Goal: Task Accomplishment & Management: Complete application form

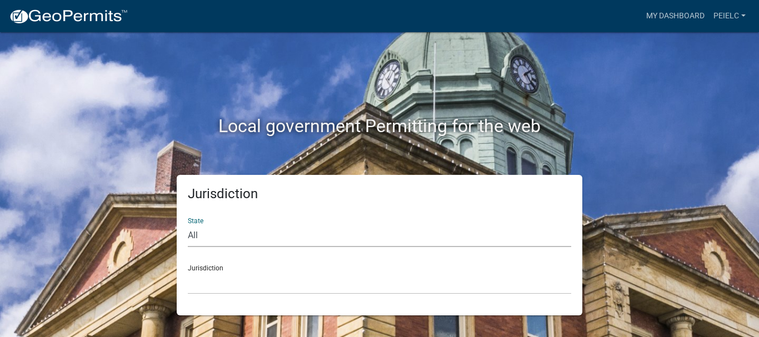
click at [237, 237] on select "All [US_STATE] [US_STATE] [US_STATE] [US_STATE] [US_STATE] [US_STATE] [US_STATE…" at bounding box center [379, 235] width 383 height 23
select select "[US_STATE]"
click at [188, 224] on select "All [US_STATE] [US_STATE] [US_STATE] [US_STATE] [US_STATE] [US_STATE] [US_STATE…" at bounding box center [379, 235] width 383 height 23
click at [239, 286] on select "City of [GEOGRAPHIC_DATA], [US_STATE] City of [GEOGRAPHIC_DATA], [US_STATE] Cit…" at bounding box center [379, 283] width 383 height 23
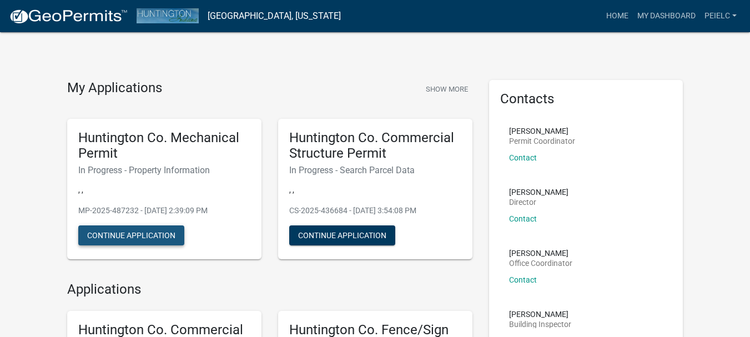
click at [137, 240] on button "Continue Application" at bounding box center [131, 235] width 106 height 20
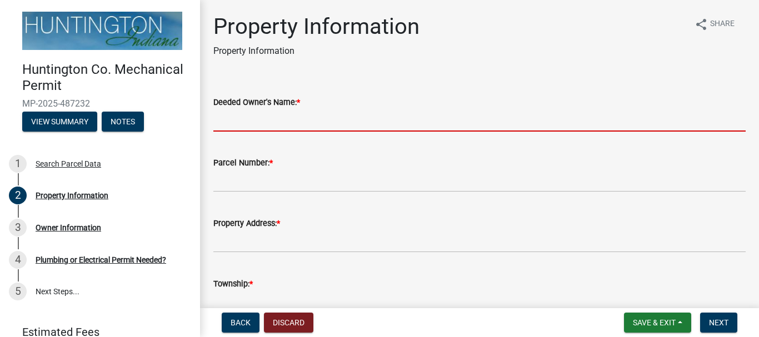
click at [258, 114] on input "Deeded Owner's Name: *" at bounding box center [479, 120] width 532 height 23
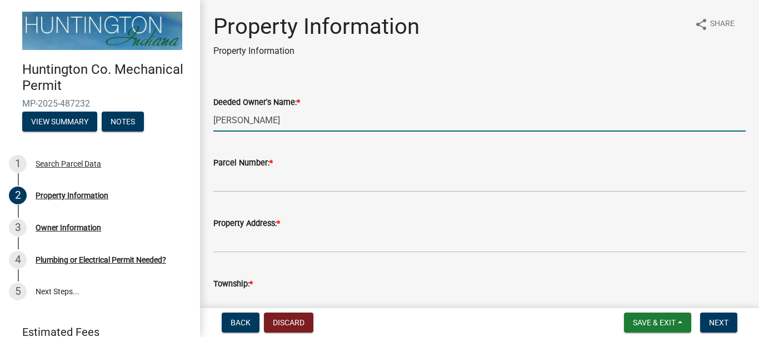
type input "[PERSON_NAME]"
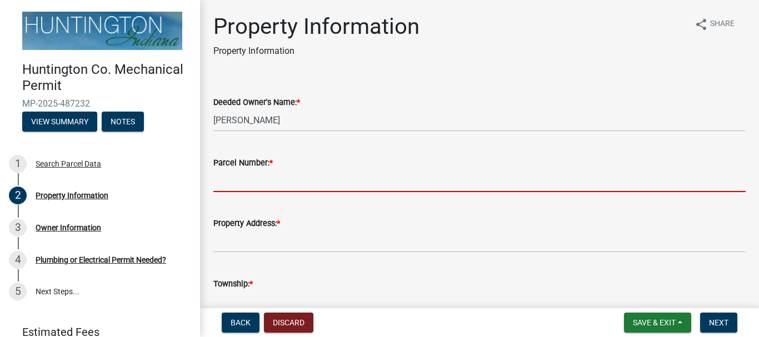
click at [234, 177] on input "Parcel Number: *" at bounding box center [479, 180] width 532 height 23
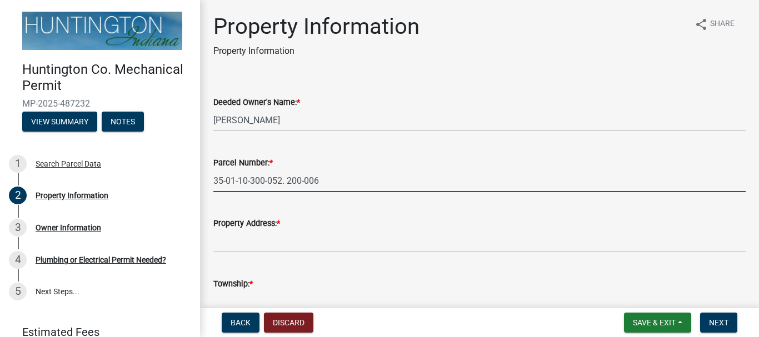
type input "35-01-10-300-052. 200-006"
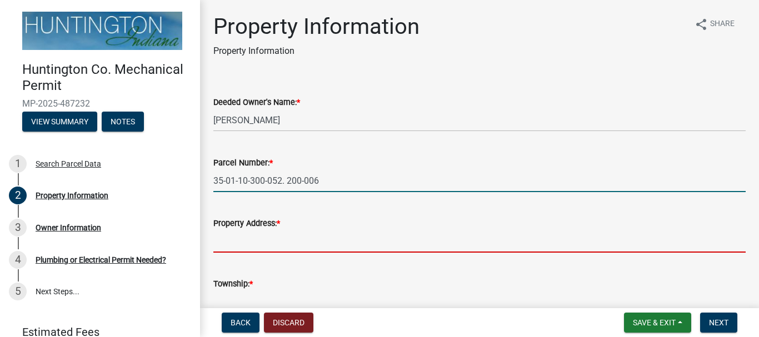
click at [244, 245] on input "Property Address: *" at bounding box center [479, 241] width 532 height 23
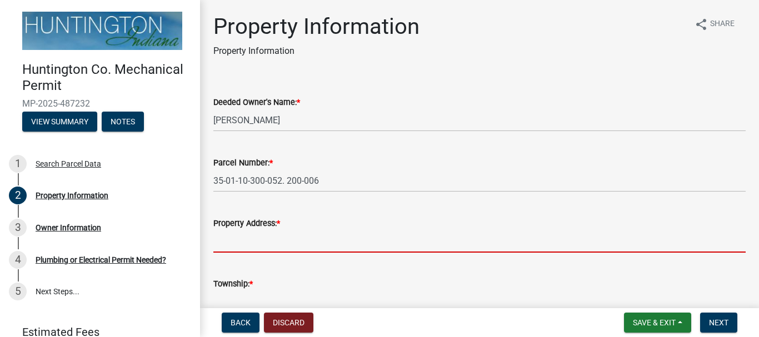
type input "[STREET_ADDRESS]"
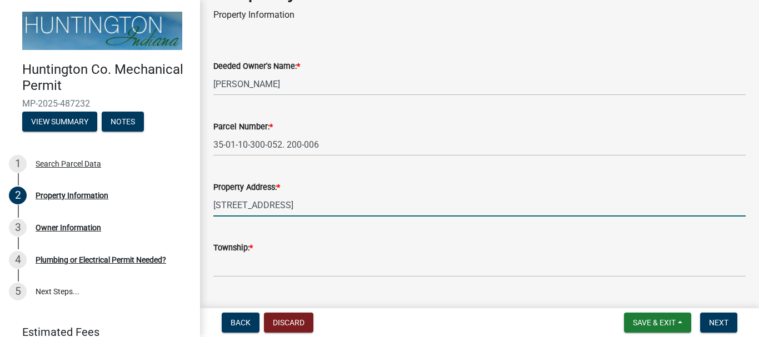
scroll to position [56, 0]
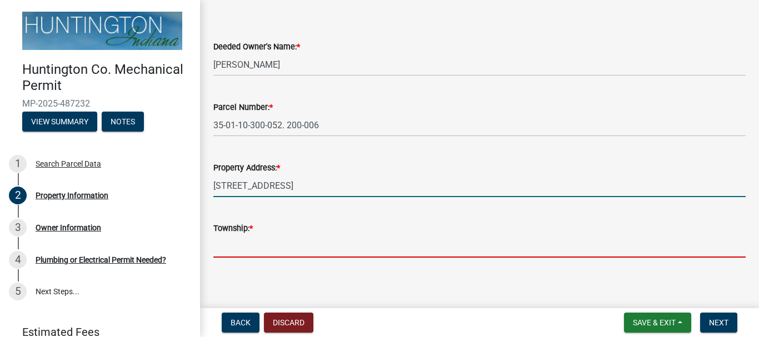
click at [283, 241] on input "Township: *" at bounding box center [479, 246] width 532 height 23
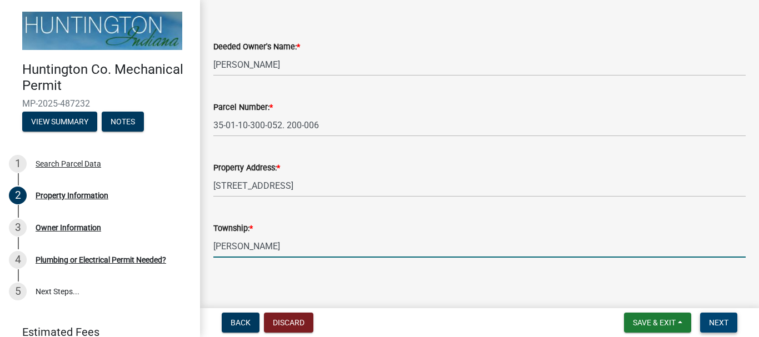
type input "[PERSON_NAME]"
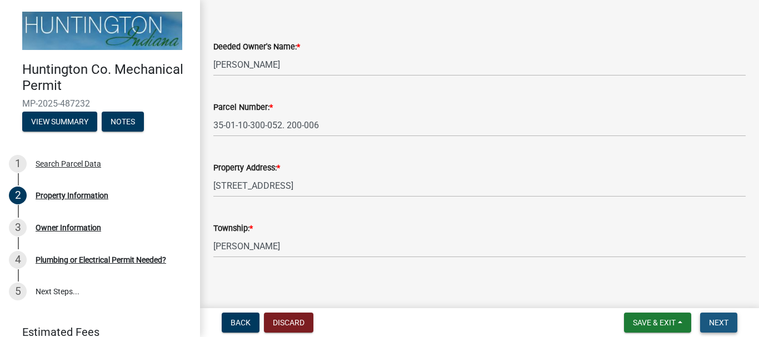
click at [711, 319] on span "Next" at bounding box center [718, 322] width 19 height 9
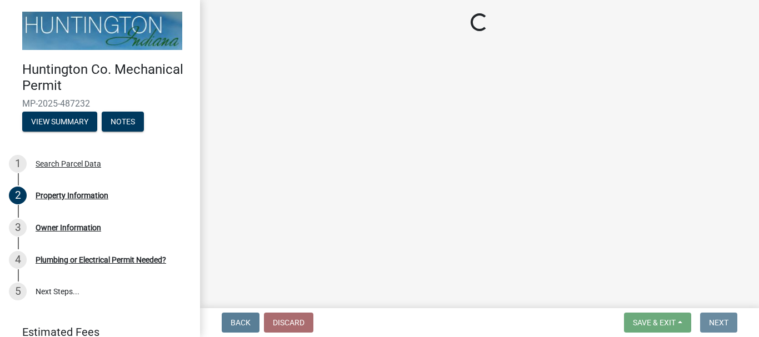
scroll to position [0, 0]
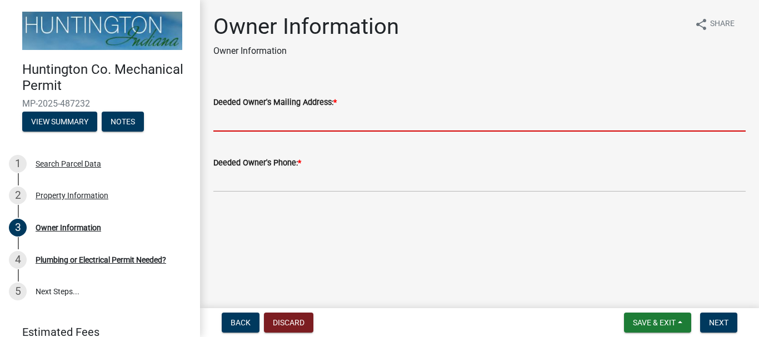
click at [258, 117] on input "Deeded Owner's Mailing Address: *" at bounding box center [479, 120] width 532 height 23
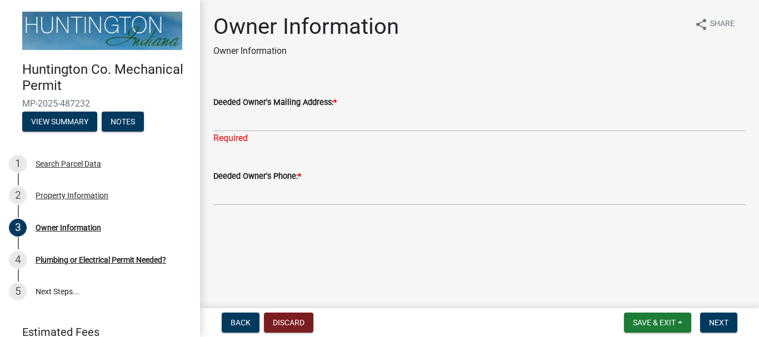
click at [284, 253] on main "Owner Information Owner Information share Share Deeded Owner's Mailing Address:…" at bounding box center [479, 152] width 559 height 304
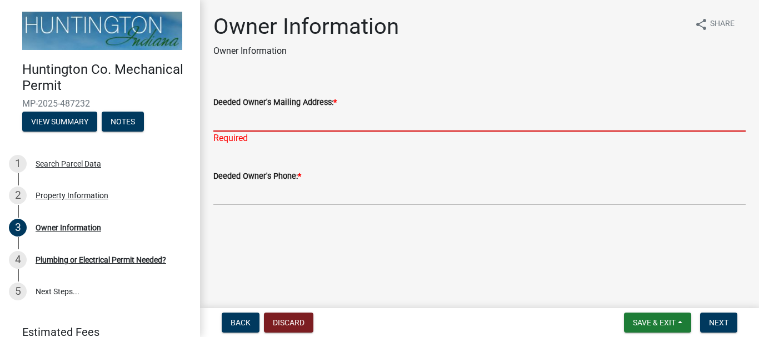
click at [263, 119] on input "Deeded Owner's Mailing Address: *" at bounding box center [479, 120] width 532 height 23
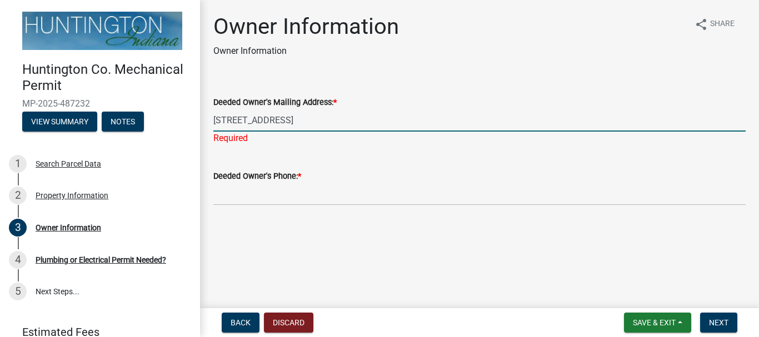
type input "[STREET_ADDRESS]"
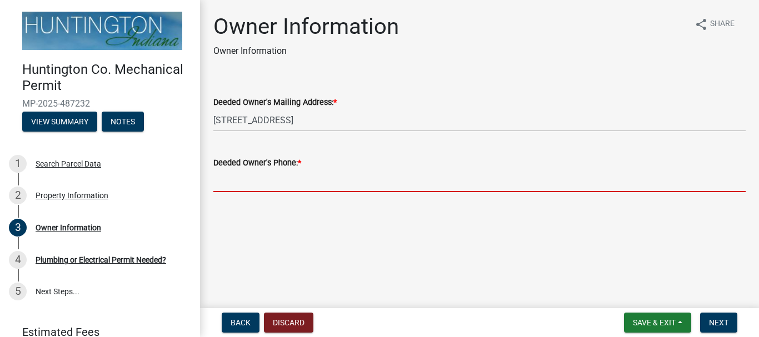
drag, startPoint x: 219, startPoint y: 195, endPoint x: 253, endPoint y: 202, distance: 34.4
click at [219, 195] on wm-data-entity-input "Deeded Owner's Phone: *" at bounding box center [479, 171] width 532 height 61
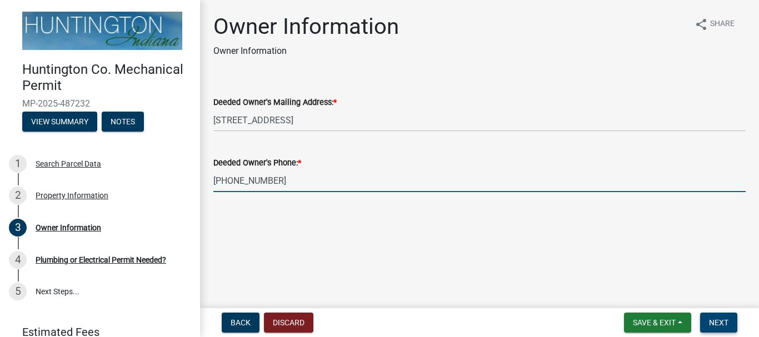
type input "[PHONE_NUMBER]"
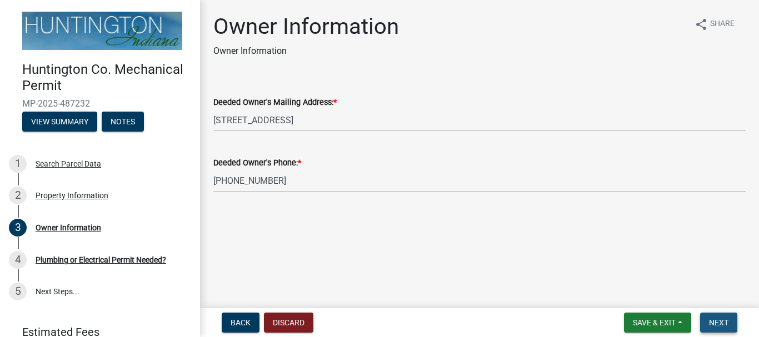
click at [719, 325] on span "Next" at bounding box center [718, 322] width 19 height 9
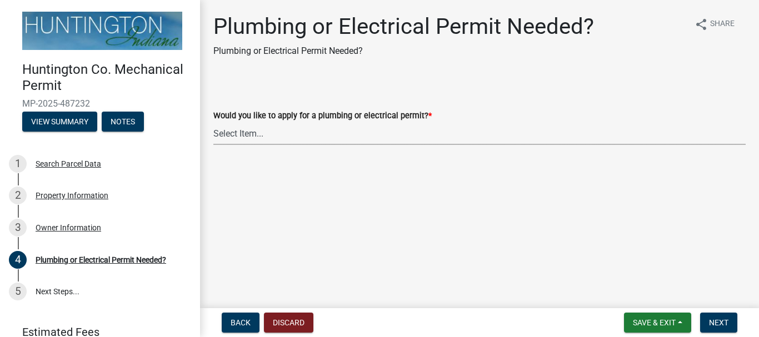
click at [272, 138] on select "Select Item... plumbing electrical" at bounding box center [479, 133] width 532 height 23
click at [213, 122] on select "Select Item... plumbing electrical" at bounding box center [479, 133] width 532 height 23
select select "82bdcc69-8734-43af-a4fa-e76f8d275e41"
click at [711, 323] on span "Next" at bounding box center [718, 322] width 19 height 9
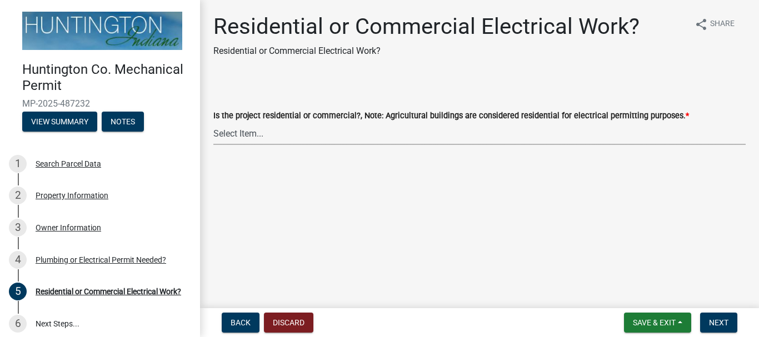
click at [256, 137] on select "Select Item... Residential Commercial" at bounding box center [479, 133] width 532 height 23
click at [213, 122] on select "Select Item... Residential Commercial" at bounding box center [479, 133] width 532 height 23
select select "3db72f89-ebf7-44a2-a43c-36ed77a05272"
click at [722, 323] on span "Next" at bounding box center [718, 322] width 19 height 9
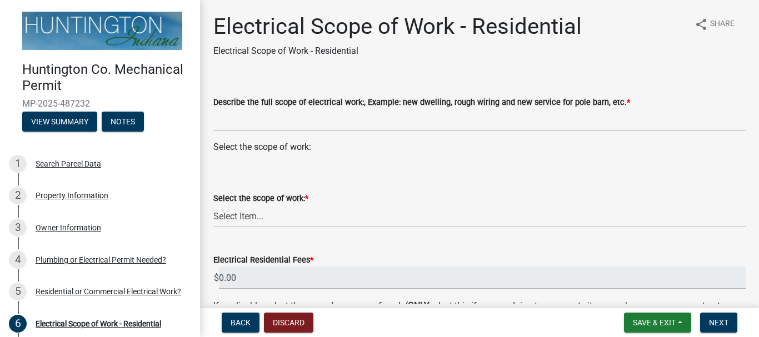
click at [320, 165] on div "Select the scope of work: * Select Item... New Service (new meter base installa…" at bounding box center [479, 195] width 532 height 65
click at [325, 154] on wm-data-entity-input "Select the scope of work:" at bounding box center [479, 152] width 532 height 22
click at [321, 159] on wm-data-entity-input "Select the scope of work:" at bounding box center [479, 152] width 532 height 22
click at [276, 152] on div "Select the scope of work:" at bounding box center [479, 147] width 532 height 13
click at [267, 218] on select "Select Item... New Service (new meter base installation) Upgrade (includes relo…" at bounding box center [479, 216] width 532 height 23
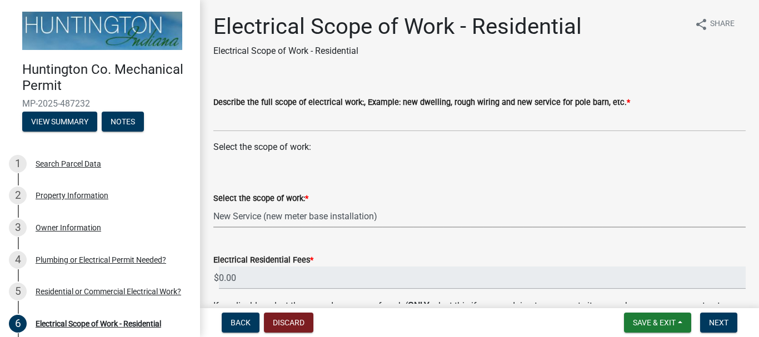
click at [213, 205] on select "Select Item... New Service (new meter base installation) Upgrade (includes relo…" at bounding box center [479, 216] width 532 height 23
select select "9bdb09e1-e356-4221-9288-64288f1bde99"
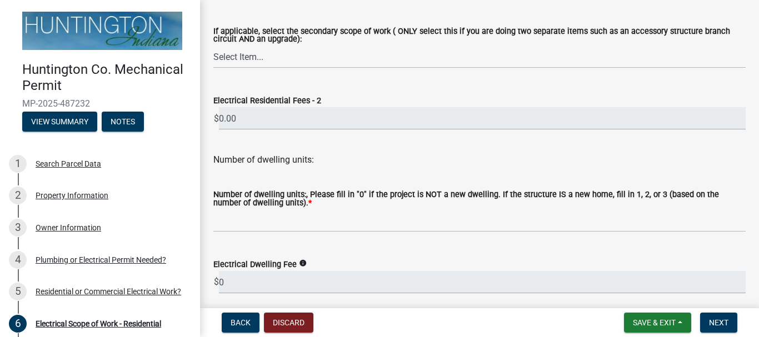
scroll to position [380, 0]
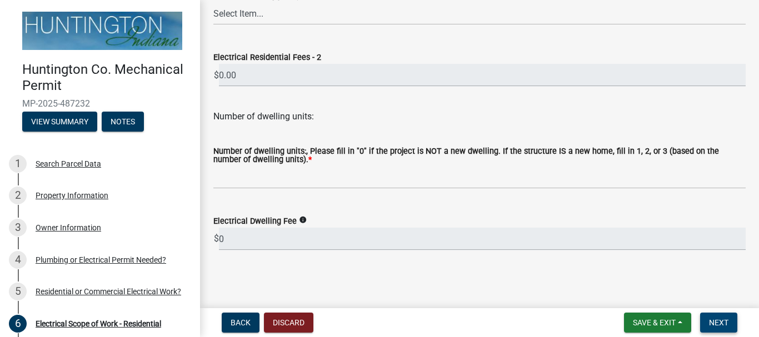
click at [720, 324] on span "Next" at bounding box center [718, 322] width 19 height 9
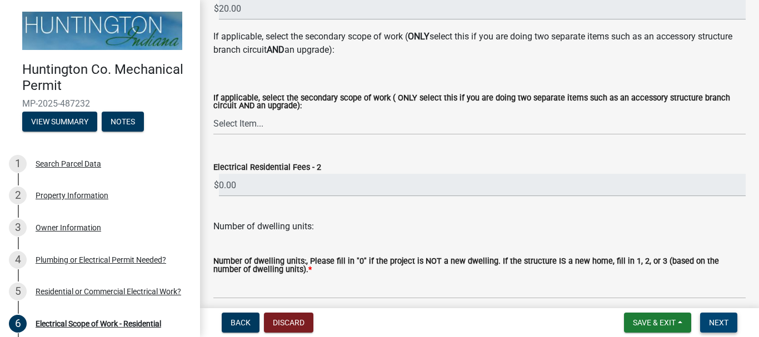
scroll to position [338, 0]
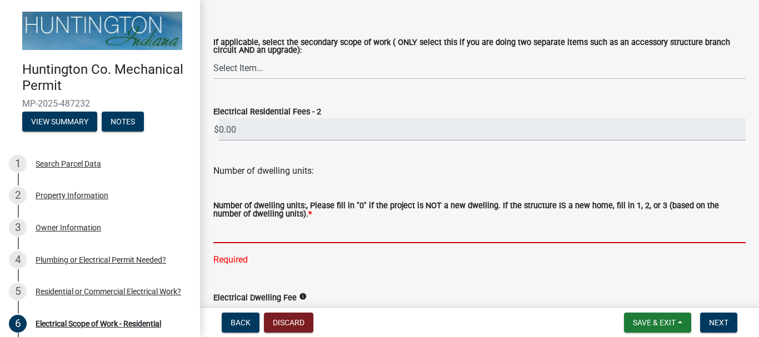
click at [312, 233] on input "text" at bounding box center [479, 231] width 532 height 23
click at [465, 304] on div "Huntington Co. Mechanical Permit MP-2025-487232 View Summary Notes 1 Search Par…" at bounding box center [379, 168] width 759 height 337
click at [322, 230] on input "text" at bounding box center [479, 231] width 532 height 23
type input "0"
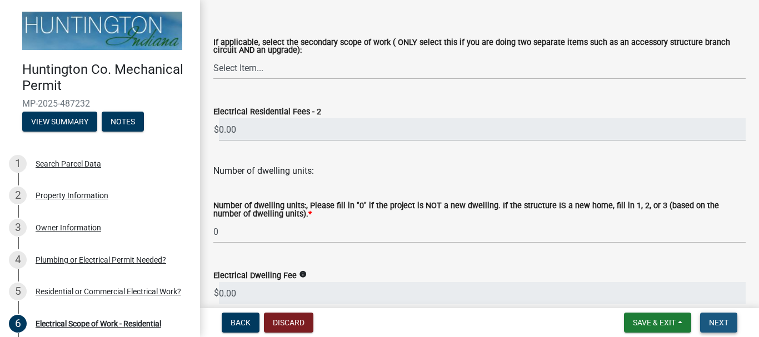
click at [731, 324] on button "Next" at bounding box center [718, 323] width 37 height 20
click at [731, 325] on button "Next" at bounding box center [718, 323] width 37 height 20
click at [718, 317] on button "Next" at bounding box center [718, 323] width 37 height 20
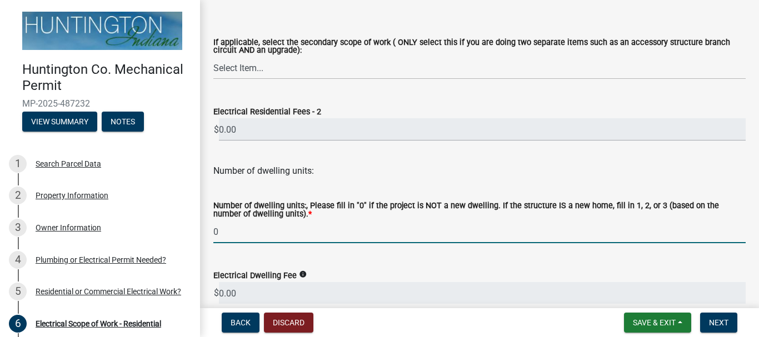
click at [260, 238] on input "0" at bounding box center [479, 231] width 532 height 23
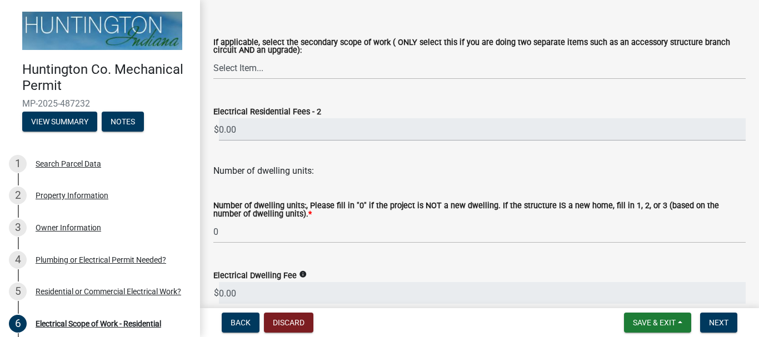
click at [328, 169] on div "Number of dwelling units:" at bounding box center [479, 164] width 532 height 27
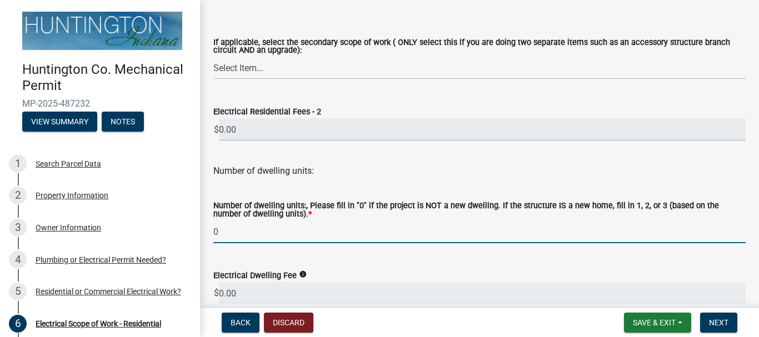
click at [215, 232] on input "0" at bounding box center [479, 231] width 532 height 23
type input "0"
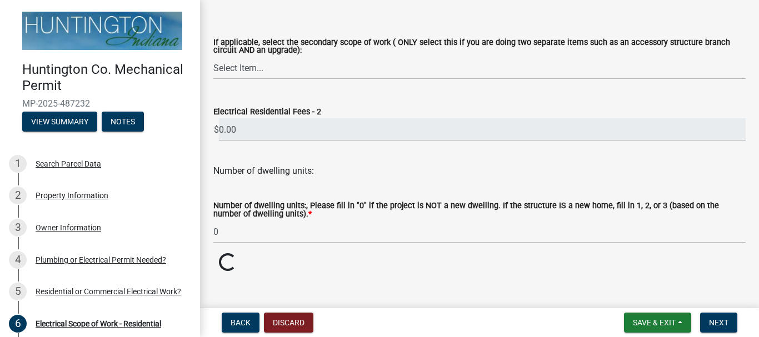
click at [213, 230] on div "Number of dwelling units:, Please fill in "0" if the project is NOT a new dwell…" at bounding box center [479, 215] width 549 height 56
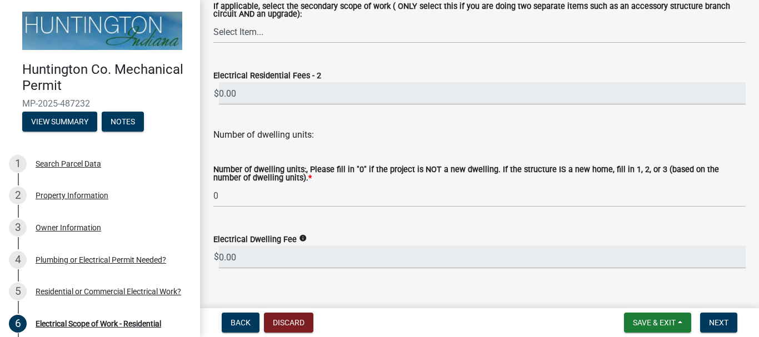
scroll to position [394, 0]
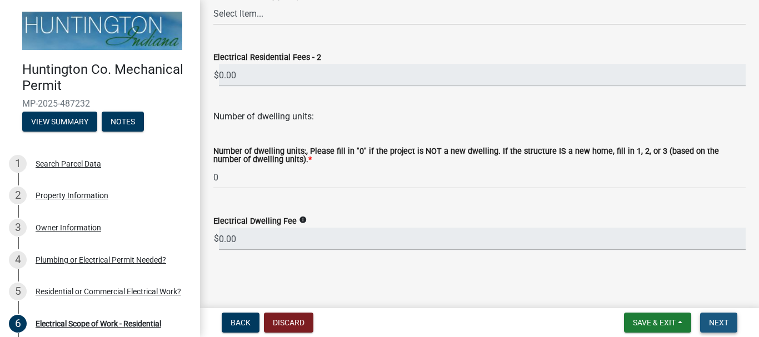
click at [723, 326] on span "Next" at bounding box center [718, 322] width 19 height 9
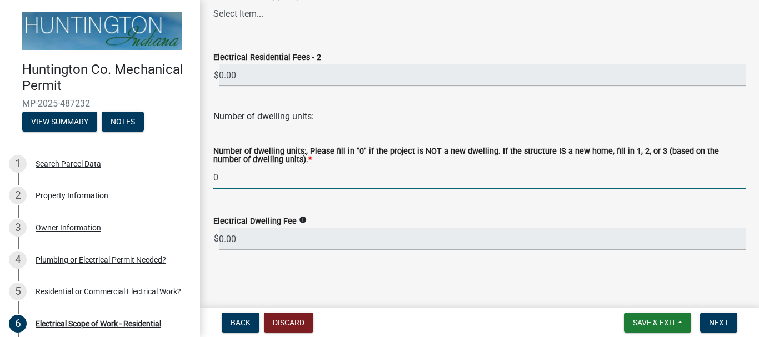
click at [217, 178] on input "0" at bounding box center [479, 177] width 532 height 23
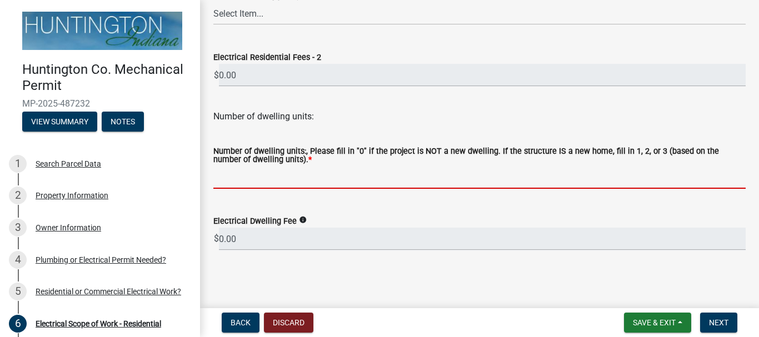
type input "0"
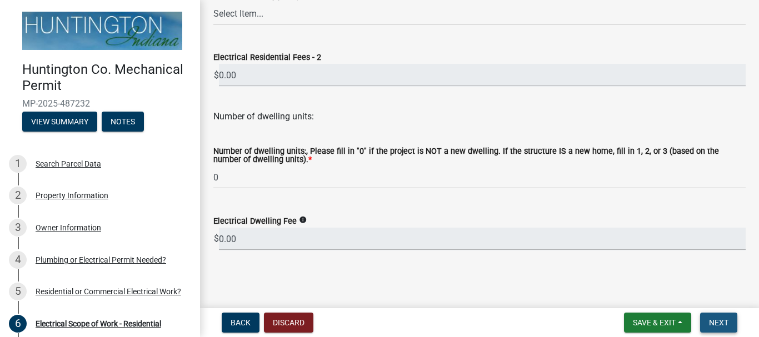
click at [726, 324] on span "Next" at bounding box center [718, 322] width 19 height 9
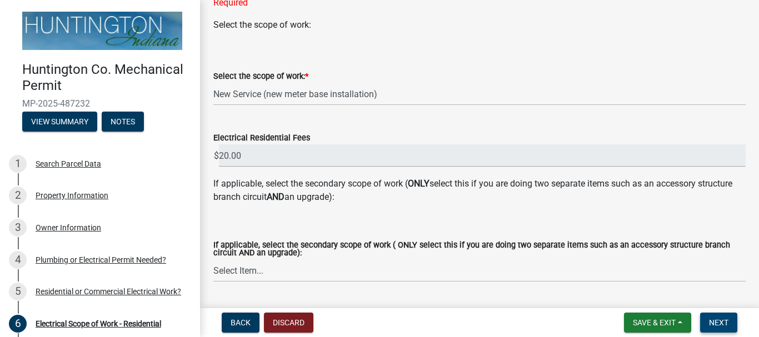
scroll to position [61, 0]
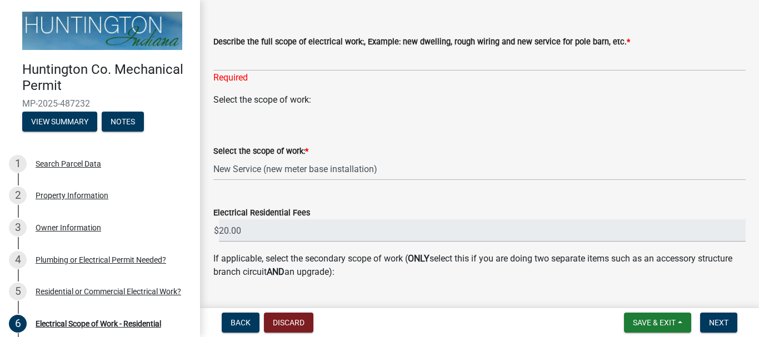
click at [244, 115] on wm-data-entity-input "Select the scope of work:" at bounding box center [479, 104] width 532 height 22
click at [257, 76] on div "Required" at bounding box center [479, 77] width 532 height 13
click at [319, 97] on div "Select the scope of work:" at bounding box center [479, 99] width 532 height 13
click at [400, 170] on select "Select Item... New Service (new meter base installation) Upgrade (includes relo…" at bounding box center [479, 169] width 532 height 23
click at [213, 158] on select "Select Item... New Service (new meter base installation) Upgrade (includes relo…" at bounding box center [479, 169] width 532 height 23
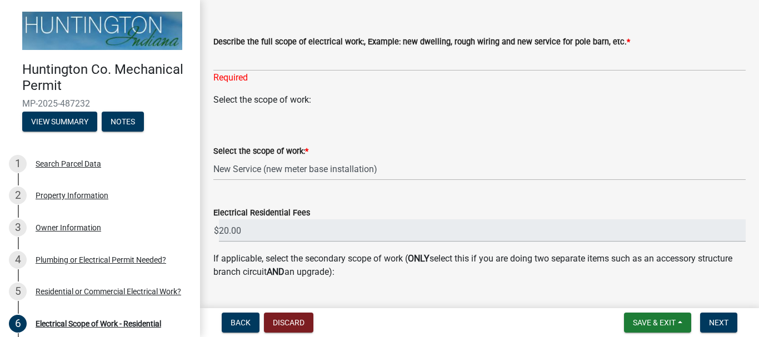
drag, startPoint x: 333, startPoint y: 93, endPoint x: 329, endPoint y: 97, distance: 5.9
click at [331, 97] on div "Select the scope of work:" at bounding box center [479, 99] width 532 height 13
drag, startPoint x: 322, startPoint y: 101, endPoint x: 313, endPoint y: 106, distance: 9.4
click at [318, 105] on div "Select the scope of work:" at bounding box center [479, 99] width 532 height 13
click at [313, 106] on div "Select the scope of work:" at bounding box center [479, 99] width 532 height 13
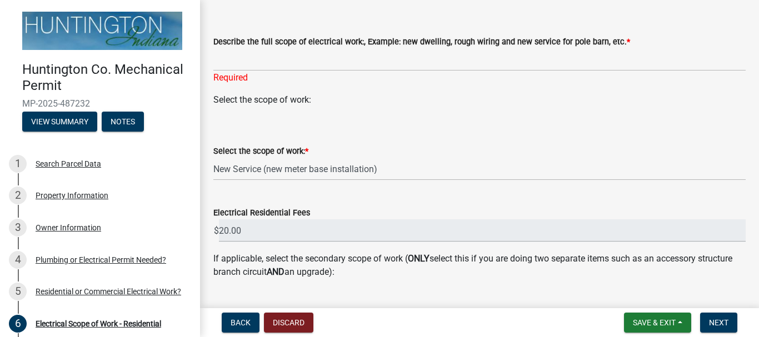
click at [242, 82] on div "Required" at bounding box center [479, 77] width 532 height 13
click at [316, 159] on select "Select Item... New Service (new meter base installation) Upgrade (includes relo…" at bounding box center [479, 169] width 532 height 23
click at [213, 158] on select "Select Item... New Service (new meter base installation) Upgrade (includes relo…" at bounding box center [479, 169] width 532 height 23
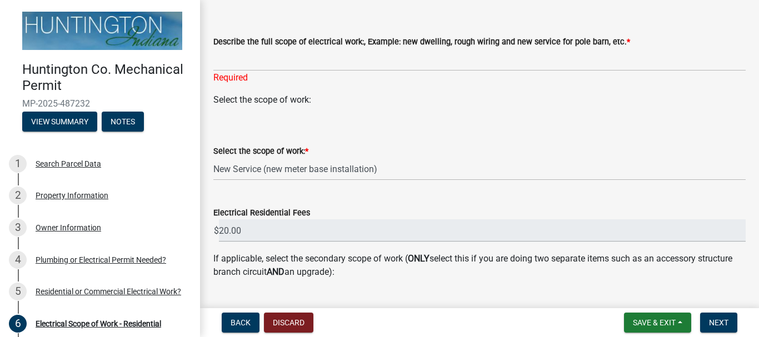
click at [383, 153] on div "Select the scope of work: *" at bounding box center [479, 150] width 532 height 13
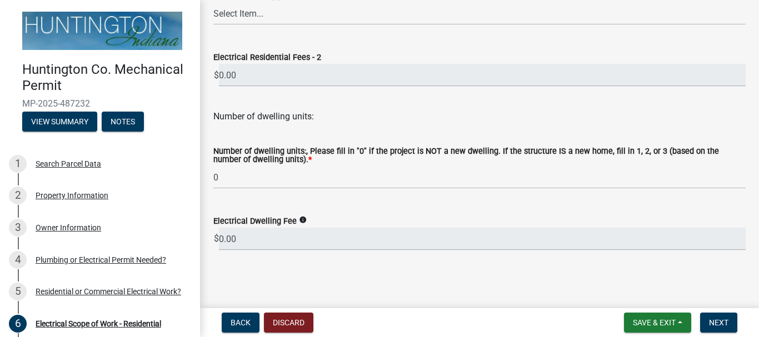
scroll to position [394, 0]
click at [705, 318] on button "Next" at bounding box center [718, 323] width 37 height 20
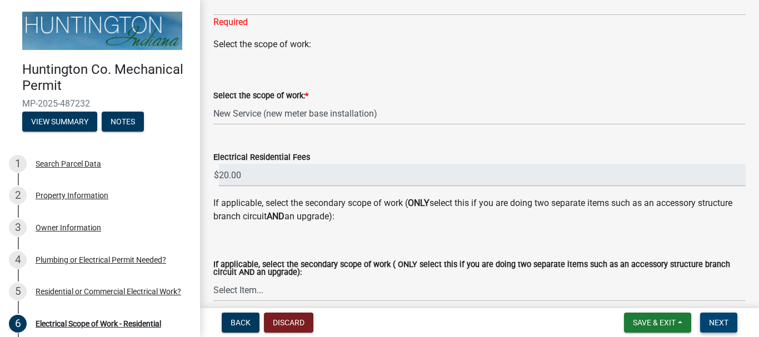
scroll to position [61, 0]
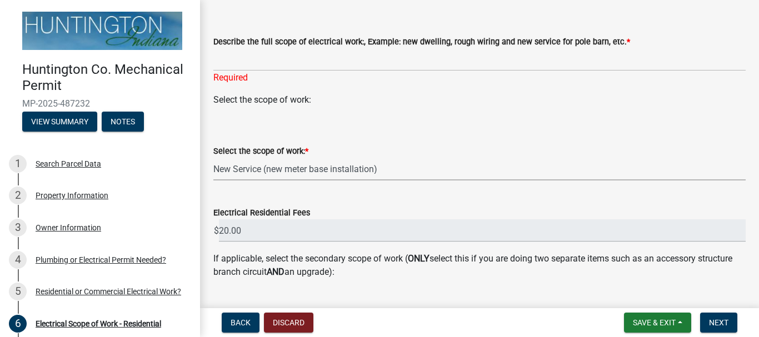
click at [358, 164] on select "Select Item... New Service (new meter base installation) Upgrade (includes relo…" at bounding box center [479, 169] width 532 height 23
click at [213, 158] on select "Select Item... New Service (new meter base installation) Upgrade (includes relo…" at bounding box center [479, 169] width 532 height 23
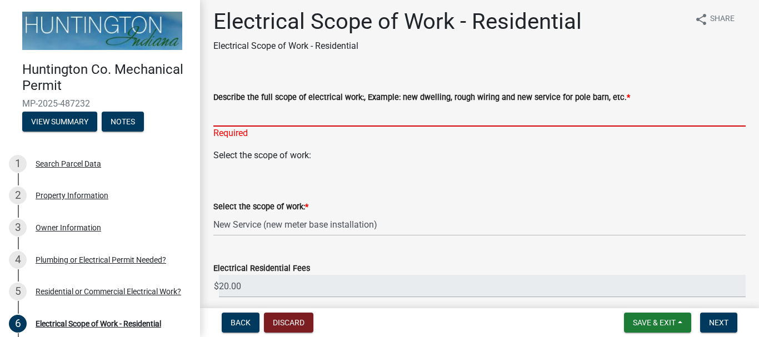
click at [388, 110] on input "Describe the full scope of electrical work:, Example: new dwelling, rough wirin…" at bounding box center [479, 115] width 532 height 23
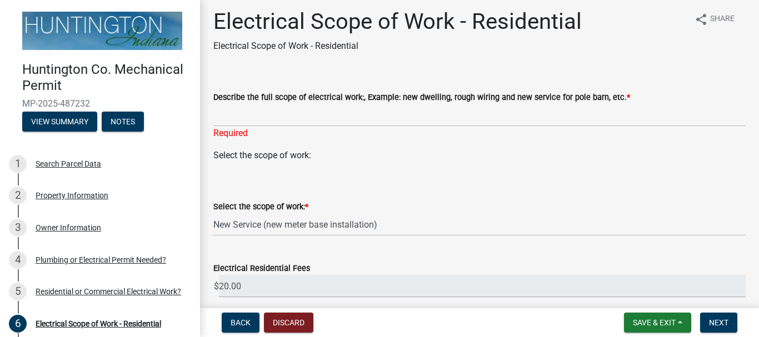
click at [427, 193] on form "Select the scope of work: * Select Item... New Service (new meter base installa…" at bounding box center [479, 211] width 532 height 49
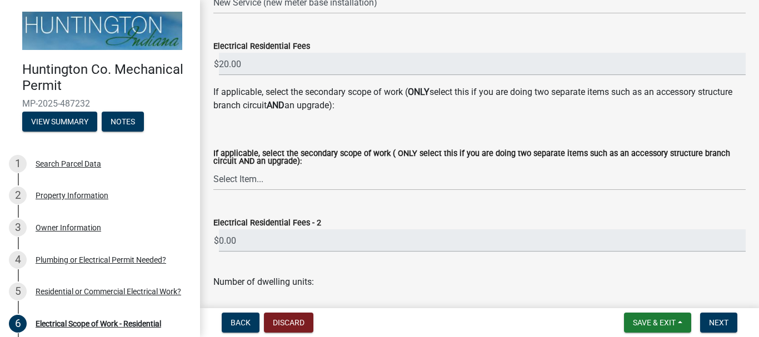
scroll to position [283, 0]
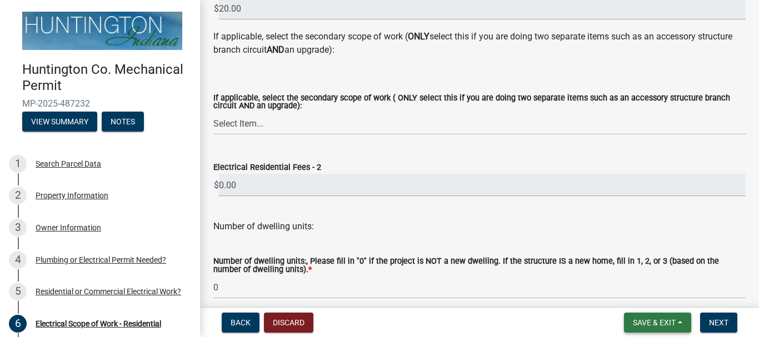
click at [654, 329] on button "Save & Exit" at bounding box center [657, 323] width 67 height 20
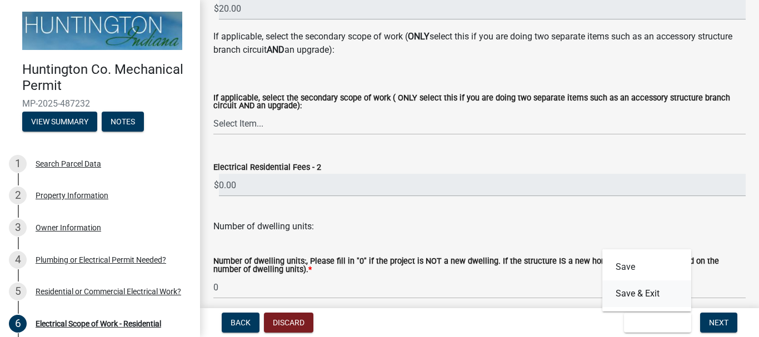
click at [648, 295] on button "Save & Exit" at bounding box center [646, 293] width 89 height 27
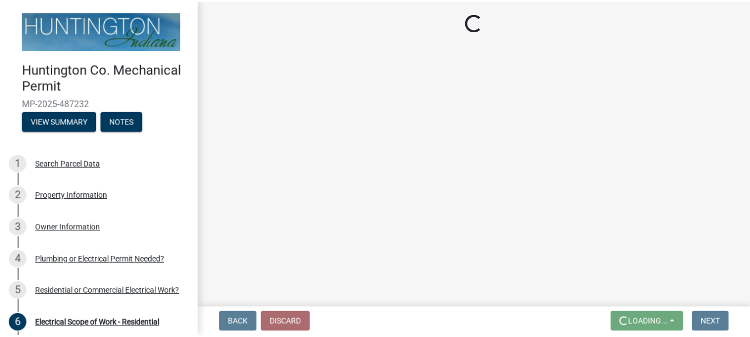
scroll to position [0, 0]
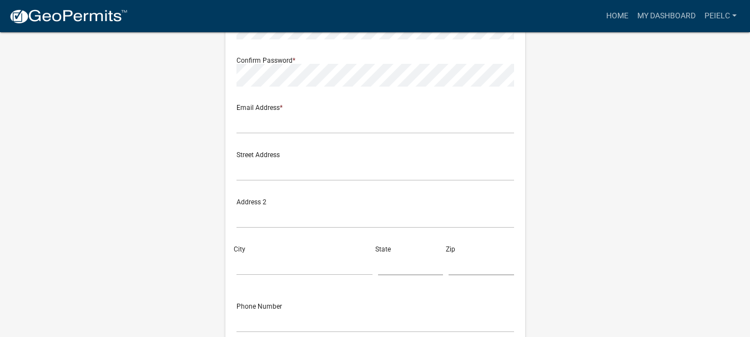
scroll to position [167, 0]
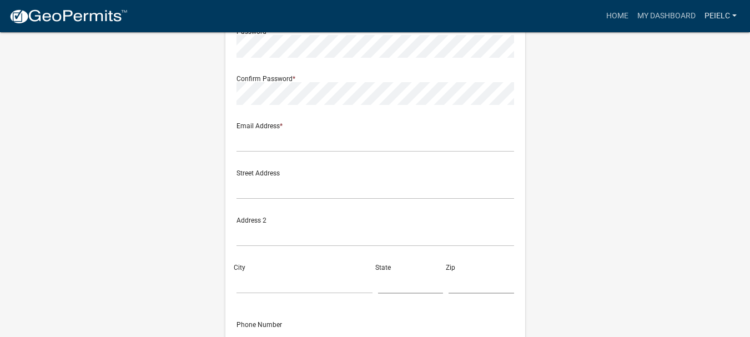
click at [714, 9] on link "PEIELC" at bounding box center [720, 16] width 41 height 21
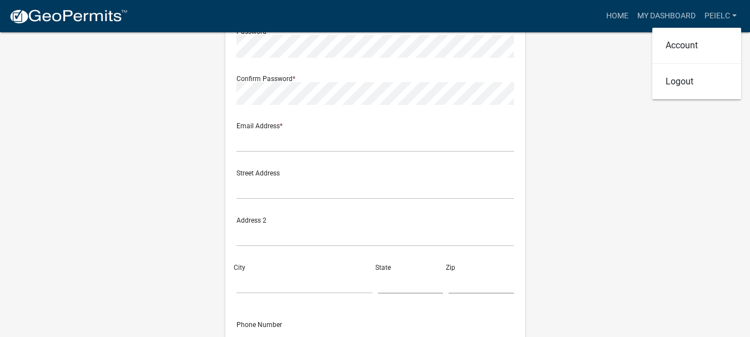
click at [624, 93] on div "Register New User Full Name * User Name * Password * Confirm Password * Email A…" at bounding box center [375, 161] width 633 height 594
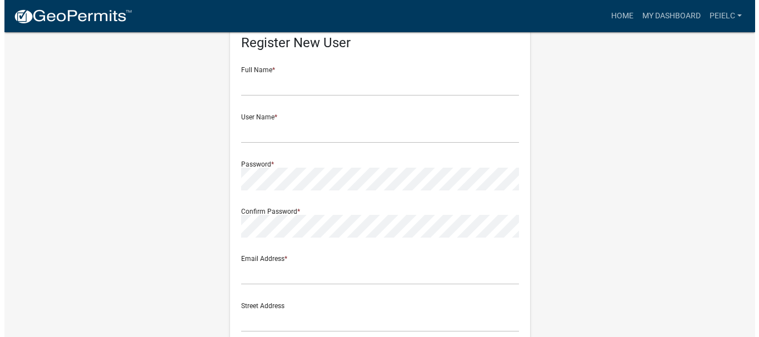
scroll to position [0, 0]
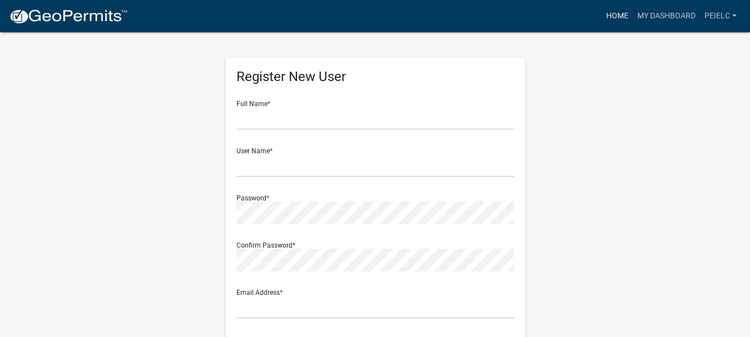
click at [619, 13] on link "Home" at bounding box center [617, 16] width 31 height 21
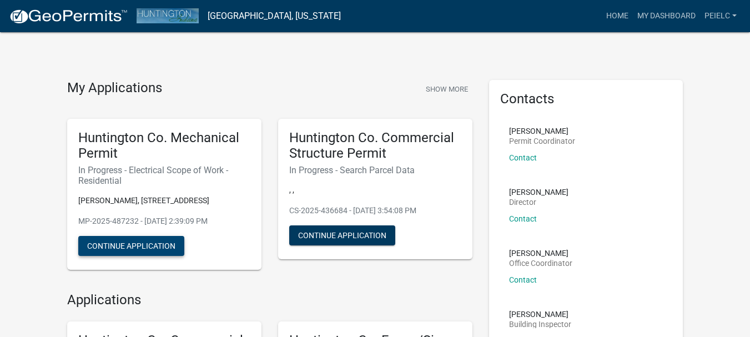
click at [135, 256] on button "Continue Application" at bounding box center [131, 246] width 106 height 20
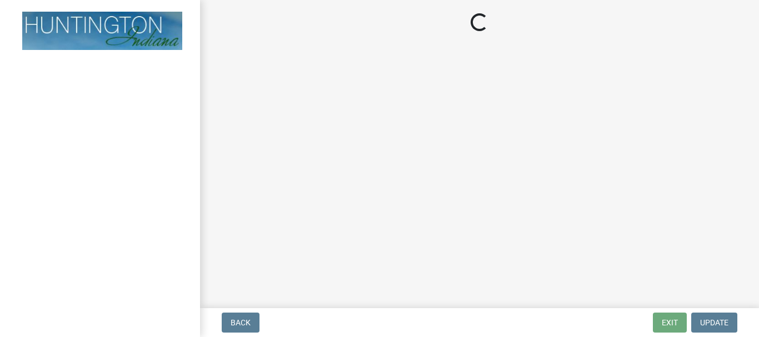
select select "9bdb09e1-e356-4221-9288-64288f1bde99"
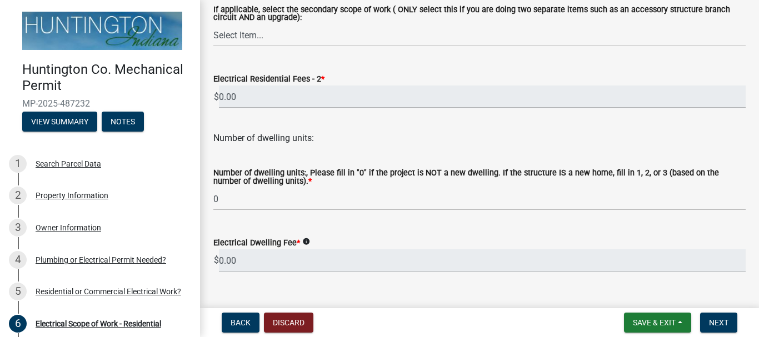
scroll to position [380, 0]
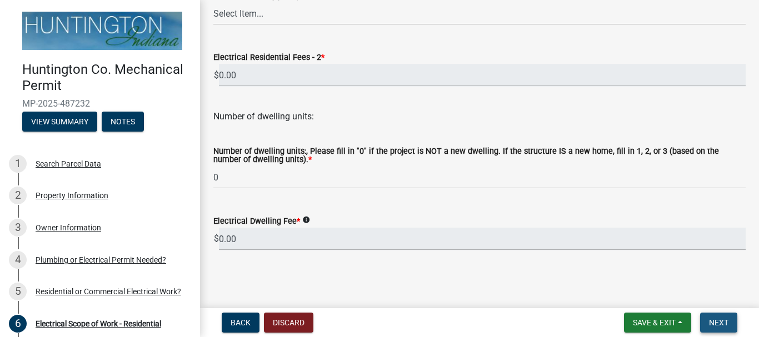
click at [724, 325] on span "Next" at bounding box center [718, 322] width 19 height 9
click at [726, 327] on span "Next" at bounding box center [718, 322] width 19 height 9
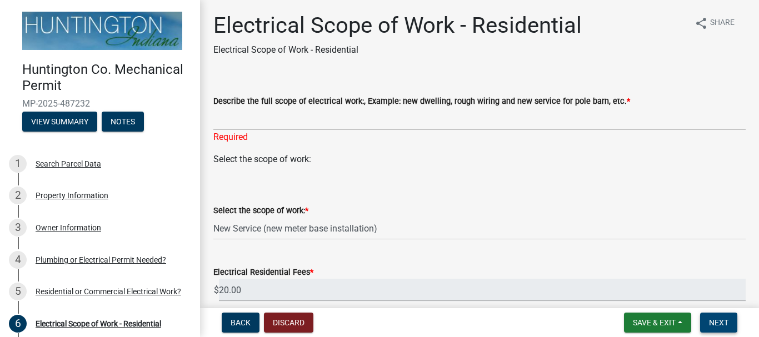
scroll to position [56, 0]
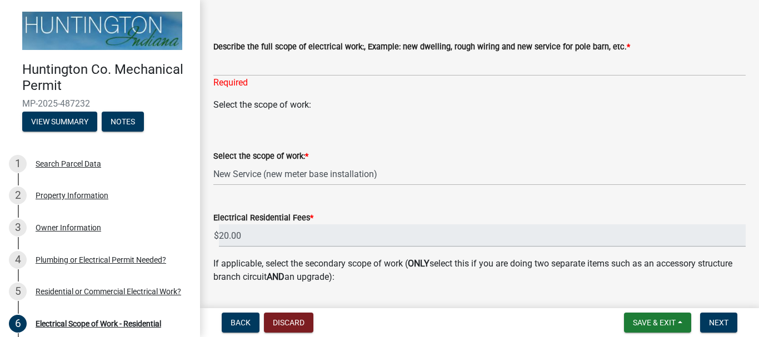
click at [249, 82] on div "Required" at bounding box center [479, 82] width 532 height 13
click at [318, 104] on div "Select the scope of work:" at bounding box center [479, 104] width 532 height 13
click at [318, 106] on div "Select the scope of work:" at bounding box center [479, 104] width 532 height 13
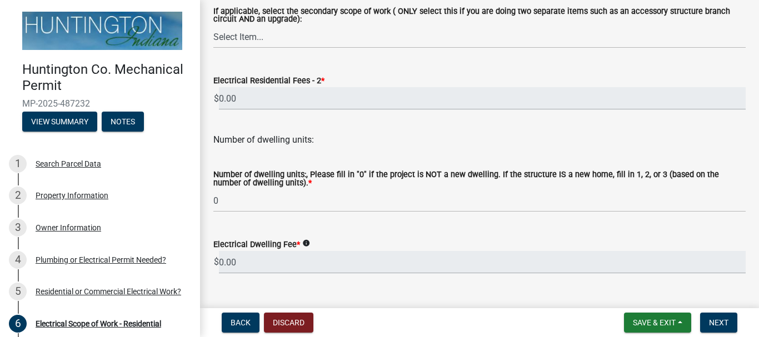
scroll to position [394, 0]
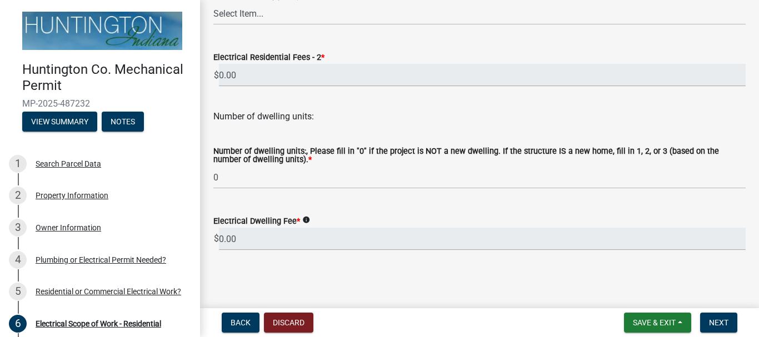
click at [305, 222] on icon "info" at bounding box center [306, 220] width 8 height 8
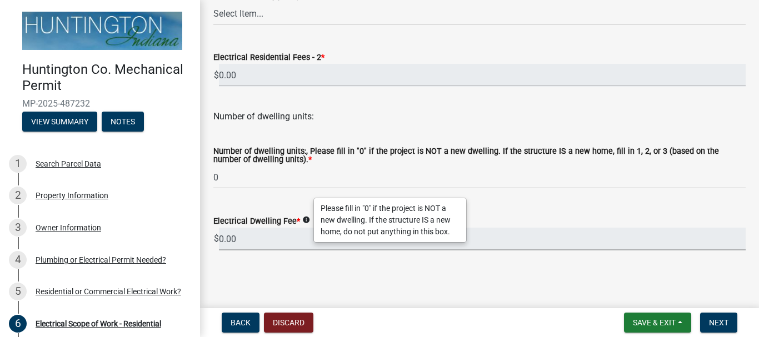
click at [237, 238] on input "0.00" at bounding box center [482, 239] width 526 height 23
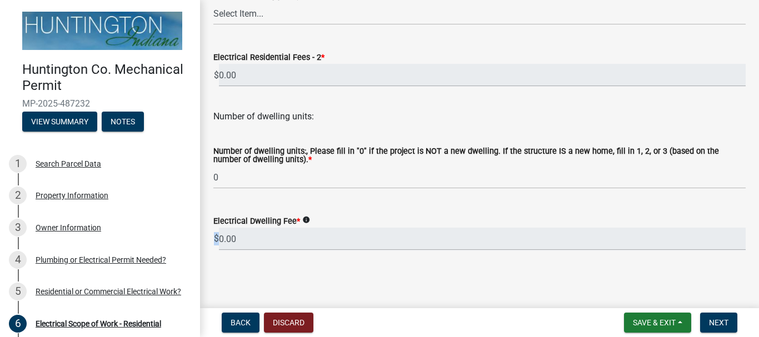
drag, startPoint x: 217, startPoint y: 237, endPoint x: 254, endPoint y: 242, distance: 37.6
click at [254, 243] on div "$ 0.00" at bounding box center [479, 239] width 532 height 23
click at [307, 221] on icon "info" at bounding box center [306, 220] width 8 height 8
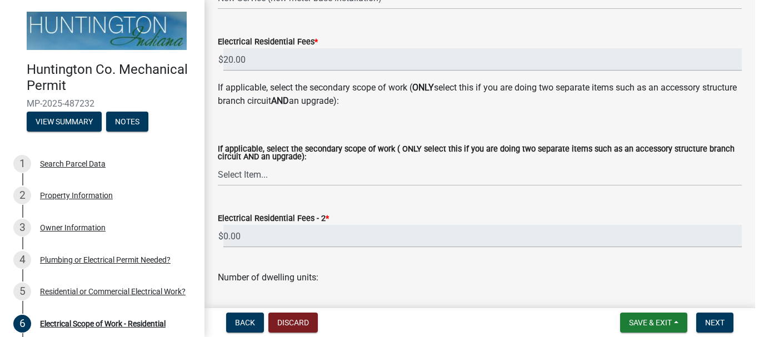
scroll to position [227, 0]
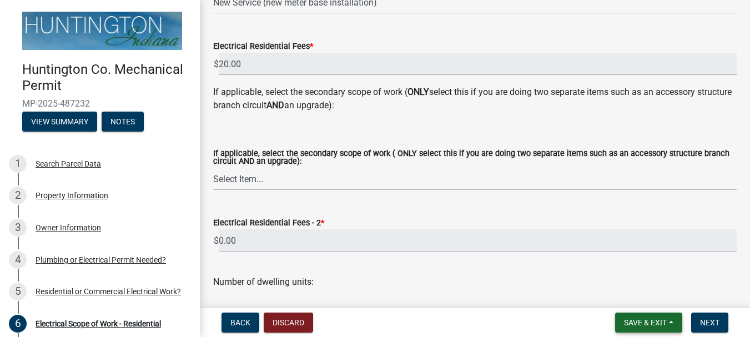
click at [644, 318] on span "Save & Exit" at bounding box center [645, 322] width 43 height 9
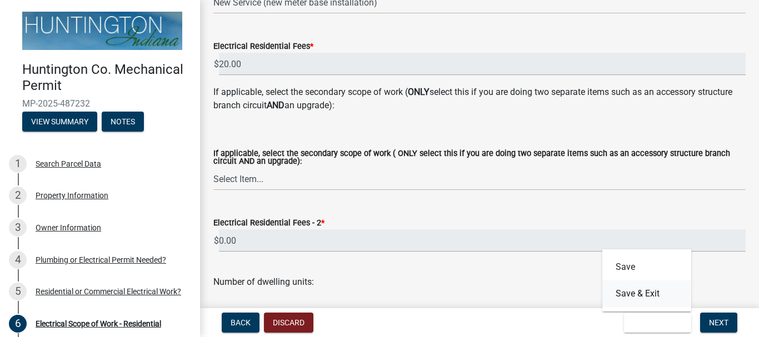
click at [641, 296] on button "Save & Exit" at bounding box center [646, 293] width 89 height 27
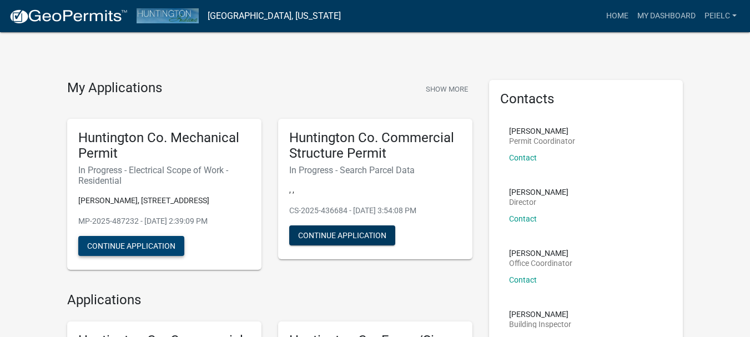
click at [136, 256] on button "Continue Application" at bounding box center [131, 246] width 106 height 20
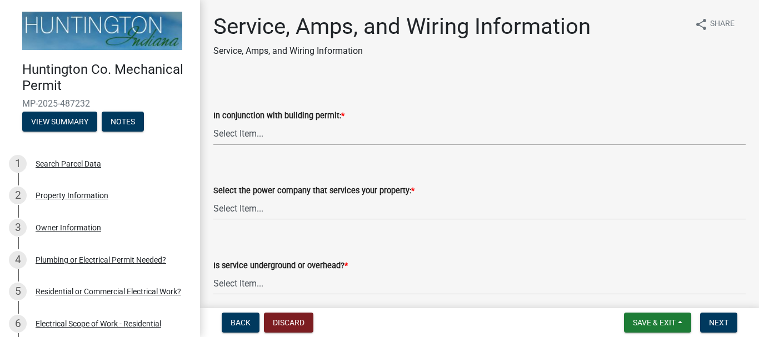
click at [258, 129] on select "Select Item... Yes No" at bounding box center [479, 133] width 532 height 23
click at [213, 122] on select "Select Item... Yes No" at bounding box center [479, 133] width 532 height 23
select select "b5401265-710a-437d-bfc0-f060779c66cc"
click at [272, 212] on select "Select Item... Duke Energy Northeastern REMC Wabash County REMC [PERSON_NAME] U…" at bounding box center [479, 208] width 532 height 23
click at [213, 197] on select "Select Item... Duke Energy Northeastern REMC Wabash County REMC [PERSON_NAME] U…" at bounding box center [479, 208] width 532 height 23
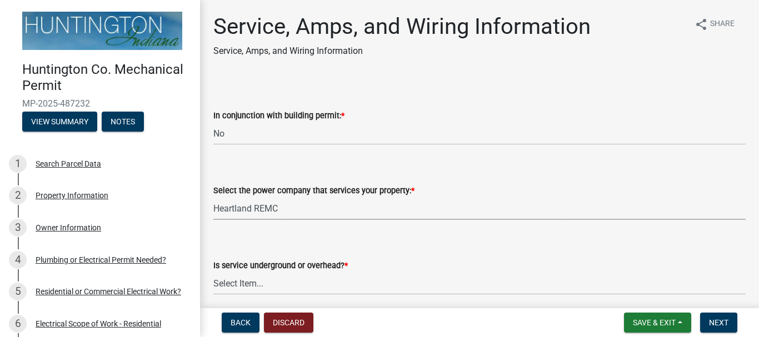
select select "c367502c-c792-4ca6-b28c-e3bf444e9dd0"
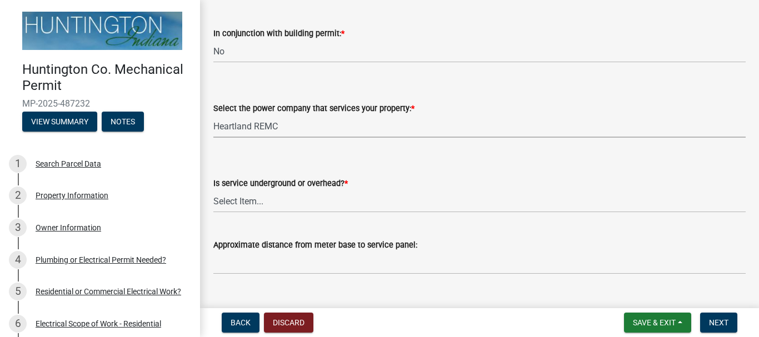
scroll to position [56, 0]
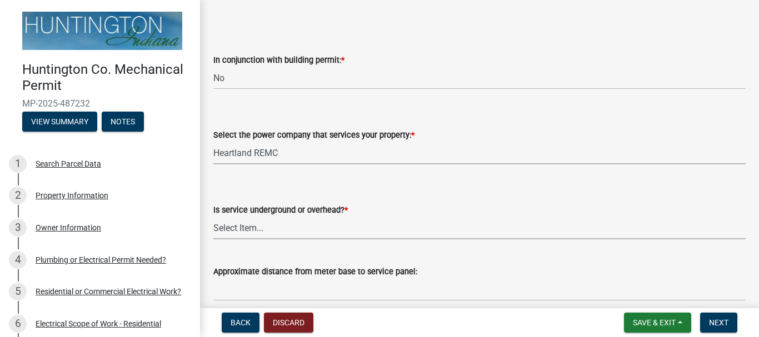
click at [257, 230] on select "Select Item... Underground Overhead" at bounding box center [479, 228] width 532 height 23
click at [213, 217] on select "Select Item... Underground Overhead" at bounding box center [479, 228] width 532 height 23
select select "ae88532c-6f26-494f-9fbf-7b0ffd7225c9"
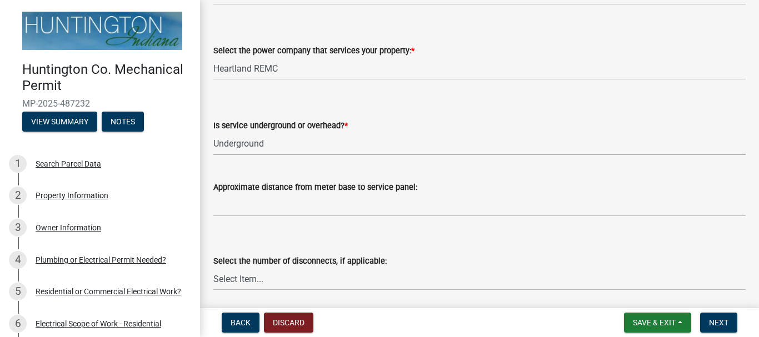
scroll to position [167, 0]
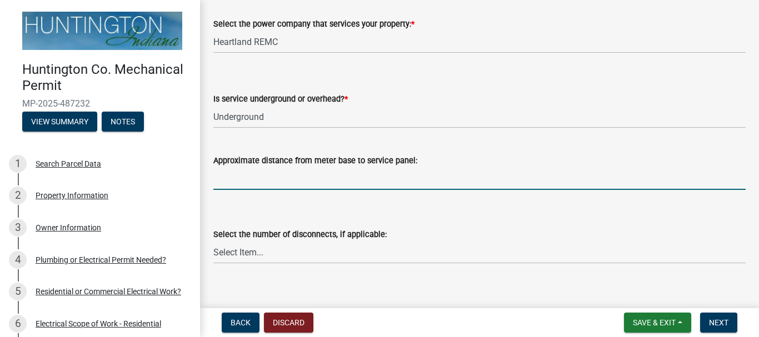
click at [250, 177] on input "Approximate distance from meter base to service panel:" at bounding box center [479, 178] width 532 height 23
type input "1'"
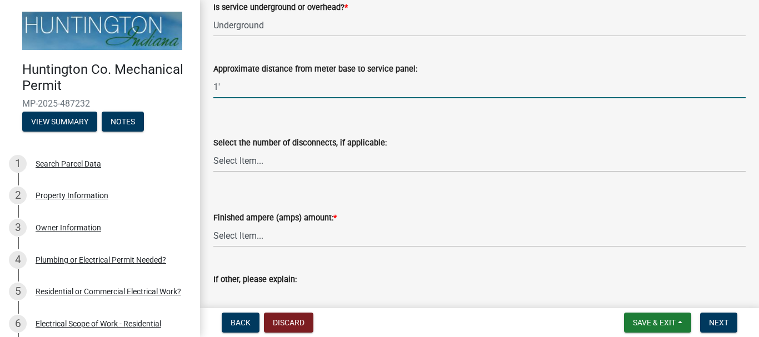
scroll to position [278, 0]
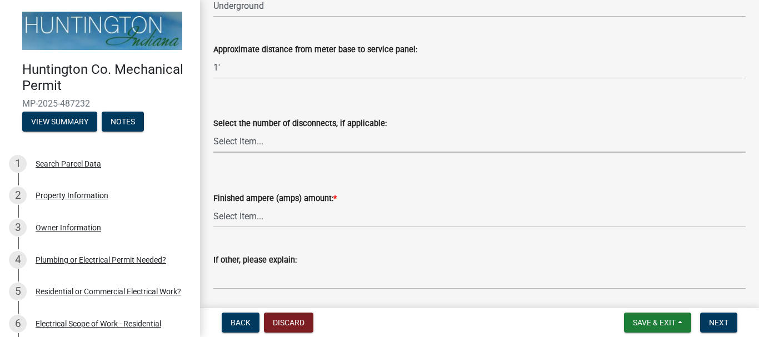
click at [260, 141] on select "Select Item... one two three four or more No Disconnects" at bounding box center [479, 141] width 532 height 23
click at [213, 130] on select "Select Item... one two three four or more No Disconnects" at bounding box center [479, 141] width 532 height 23
select select "9be9e00f-b61e-43e5-aaf9-20c7323304e9"
click at [290, 222] on select "Select Item... 100 amp 200 amp 400 amp other" at bounding box center [479, 216] width 532 height 23
click at [213, 205] on select "Select Item... 100 amp 200 amp 400 amp other" at bounding box center [479, 216] width 532 height 23
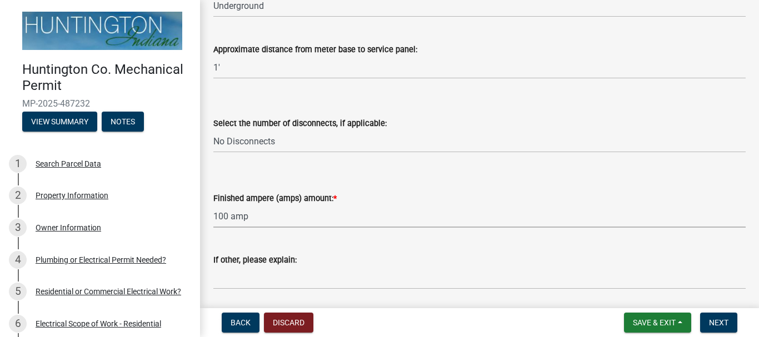
select select "a444adeb-efd2-4352-a035-3875d9defab1"
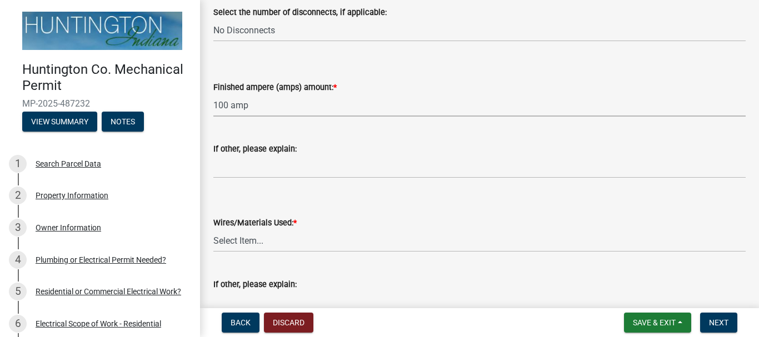
scroll to position [444, 0]
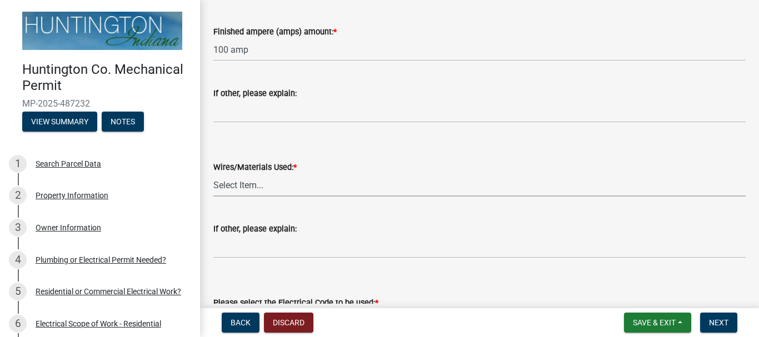
click at [268, 183] on select "Select Item... 2 AWG Aluminum 4 AWG Copper 2-4/0 or 1-1/0 Aluminum 2/0 Copper 2…" at bounding box center [479, 185] width 532 height 23
click at [213, 174] on select "Select Item... 2 AWG Aluminum 4 AWG Copper 2-4/0 or 1-1/0 Aluminum 2/0 Copper 2…" at bounding box center [479, 185] width 532 height 23
select select "37d7c328-c5ac-41d4-9477-19119af9af58"
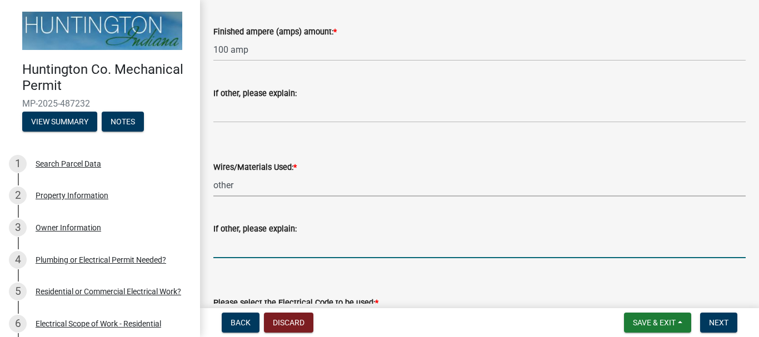
click at [253, 253] on input "If other, please explain:" at bounding box center [479, 246] width 532 height 23
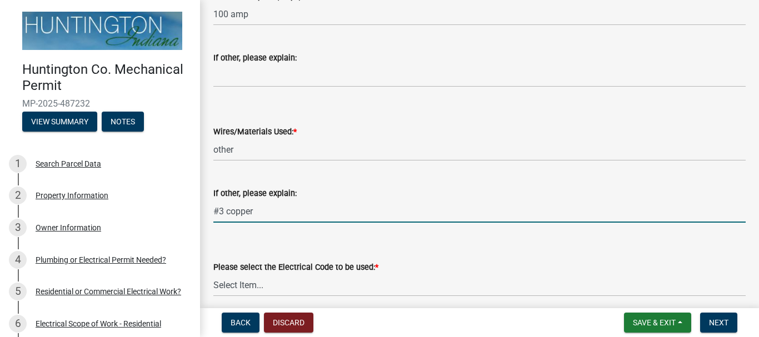
scroll to position [526, 0]
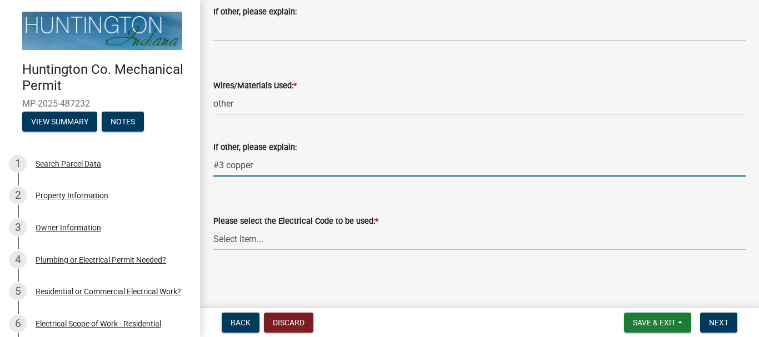
type input "#3 copper"
click at [268, 238] on select "Select Item... [US_STATE] Electrical Code One & Two Family Dwelling Code" at bounding box center [479, 239] width 532 height 23
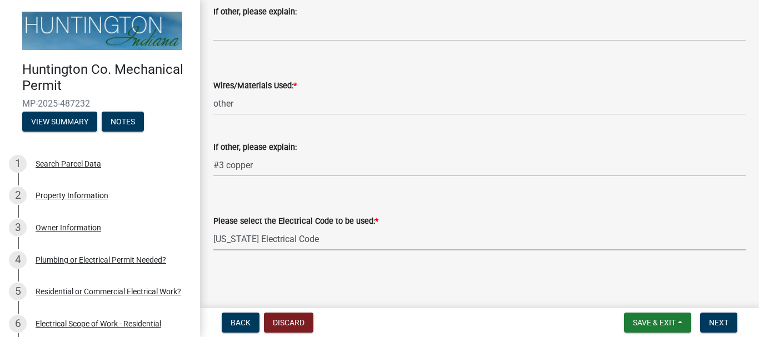
click at [213, 228] on select "Select Item... [US_STATE] Electrical Code One & Two Family Dwelling Code" at bounding box center [479, 239] width 532 height 23
select select "5aeea631-e80a-4ba0-b39f-f5c26114ddfc"
click at [731, 327] on button "Next" at bounding box center [718, 323] width 37 height 20
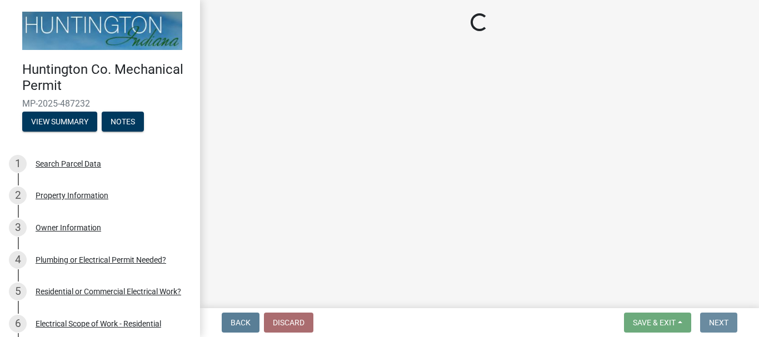
scroll to position [0, 0]
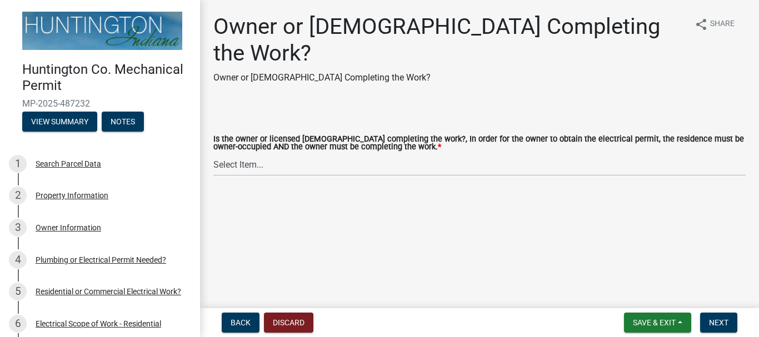
click at [268, 73] on div "Owner or [DEMOGRAPHIC_DATA] Completing the Work? Owner or [DEMOGRAPHIC_DATA] Co…" at bounding box center [479, 104] width 549 height 183
click at [256, 153] on select "Select Item... owner contractor" at bounding box center [479, 164] width 532 height 23
click at [213, 153] on select "Select Item... owner contractor" at bounding box center [479, 164] width 532 height 23
select select "408e0cf4-d53f-4268-b860-e8792218a171"
click at [709, 315] on button "Next" at bounding box center [718, 323] width 37 height 20
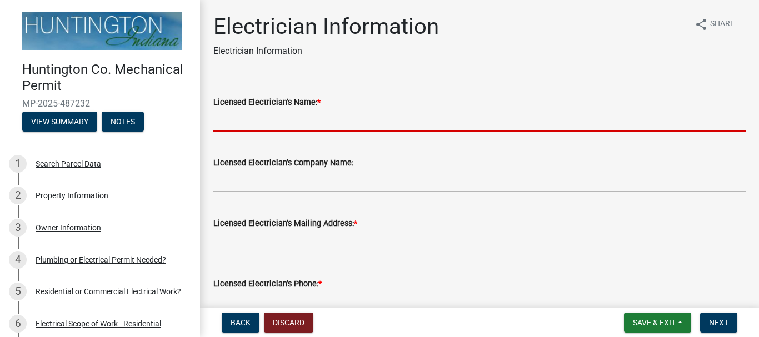
click at [285, 123] on input "Licensed Electrician's Name: *" at bounding box center [479, 120] width 532 height 23
type input "[PERSON_NAME]"
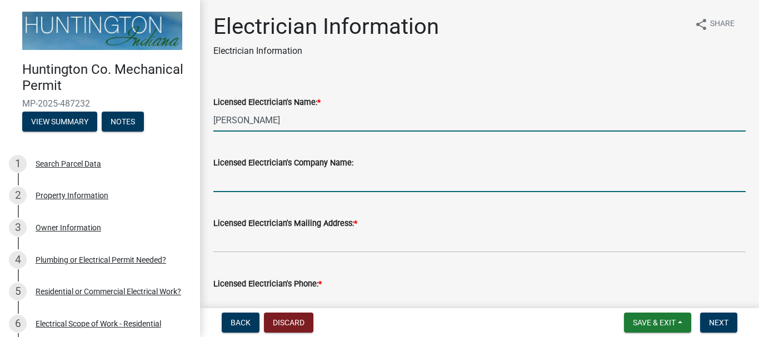
type input "PEI"
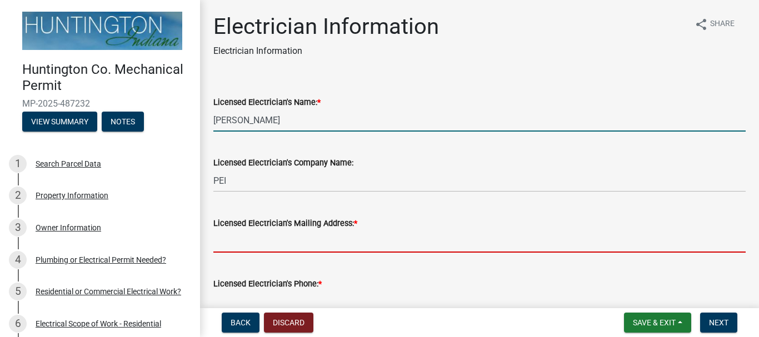
type input "6062n 100w"
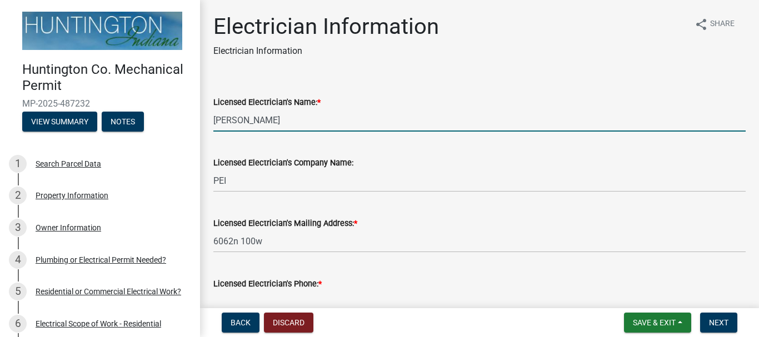
type input "2603562801"
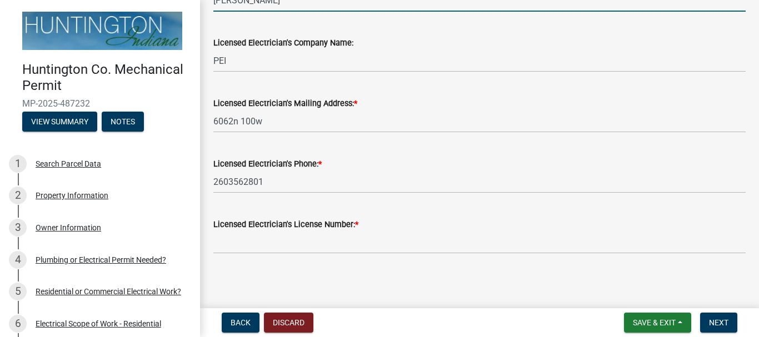
scroll to position [122, 0]
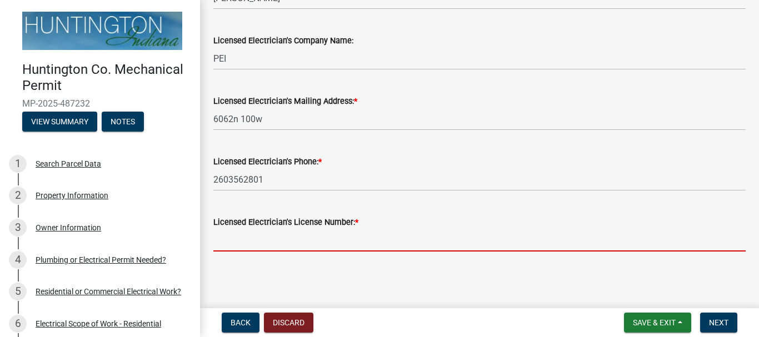
click at [302, 236] on input "Licensed Electrician's License Number: *" at bounding box center [479, 240] width 532 height 23
type input "24-076"
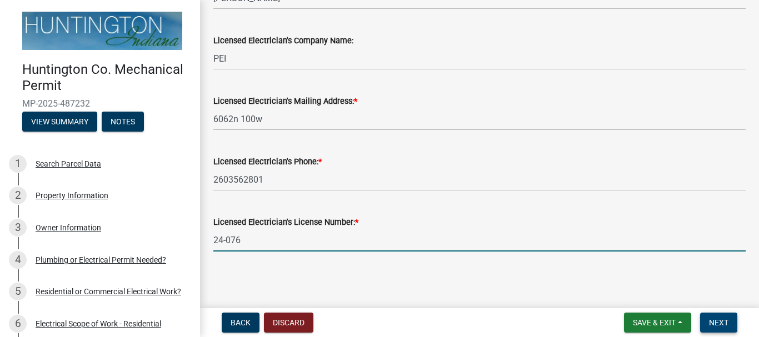
click at [708, 316] on button "Next" at bounding box center [718, 323] width 37 height 20
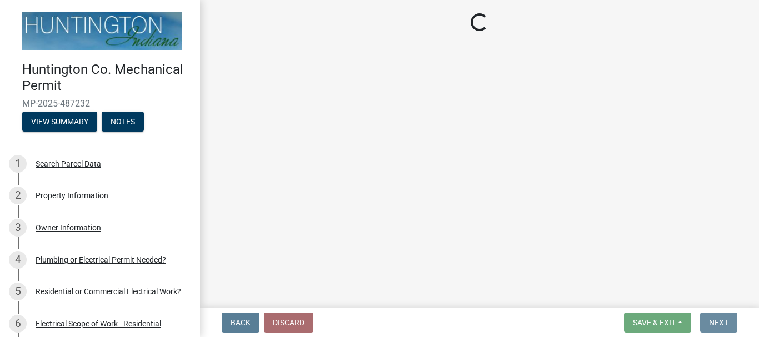
scroll to position [0, 0]
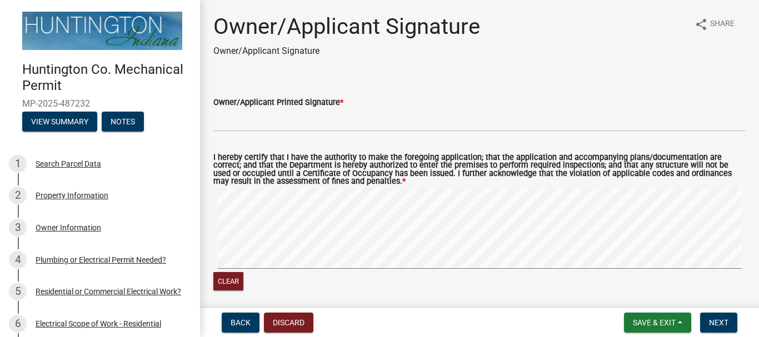
click at [251, 63] on div "Owner/Applicant Signature Owner/Applicant Signature" at bounding box center [346, 39] width 267 height 53
click at [254, 107] on label "Owner/Applicant Printed Signature *" at bounding box center [278, 103] width 130 height 8
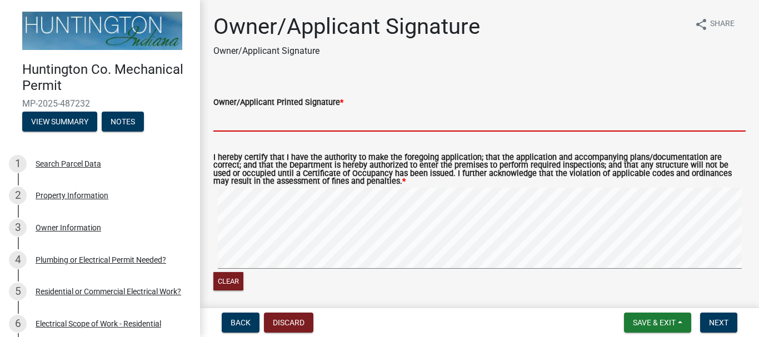
click at [254, 109] on input "Owner/Applicant Printed Signature *" at bounding box center [479, 120] width 532 height 23
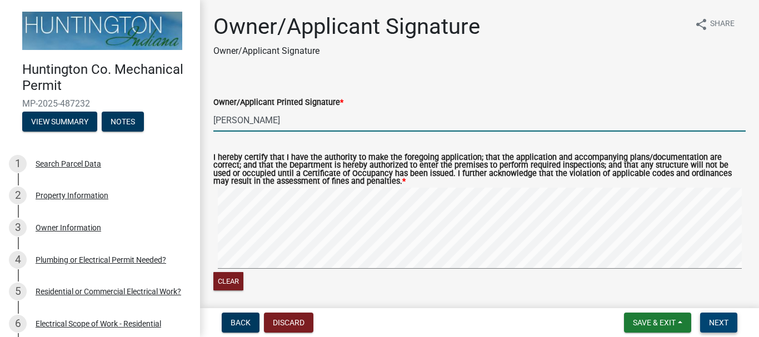
click at [734, 324] on button "Next" at bounding box center [718, 323] width 37 height 20
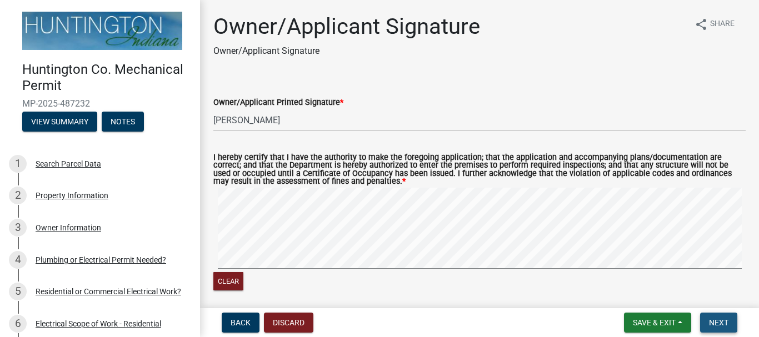
click at [719, 325] on span "Next" at bounding box center [718, 322] width 19 height 9
click at [308, 63] on div "Owner/Applicant Signature Owner/Applicant Signature" at bounding box center [346, 39] width 267 height 53
click at [320, 48] on p "Owner/Applicant Signature" at bounding box center [346, 50] width 267 height 13
click at [321, 52] on p "Owner/Applicant Signature" at bounding box center [346, 50] width 267 height 13
click at [342, 98] on div "Owner/Applicant Printed Signature * [PERSON_NAME]" at bounding box center [479, 106] width 532 height 52
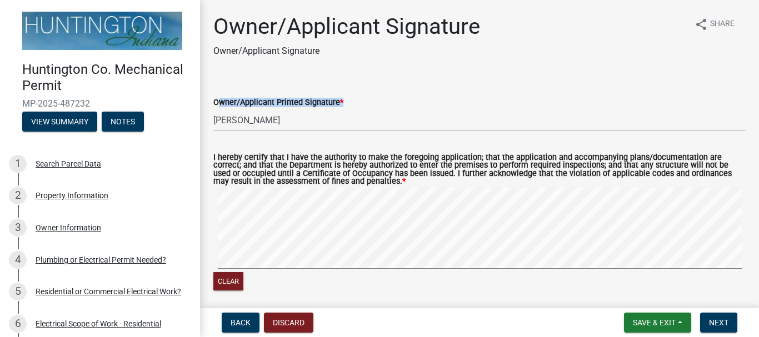
click at [342, 101] on span "*" at bounding box center [341, 102] width 3 height 9
click at [342, 109] on input "[PERSON_NAME]" at bounding box center [479, 120] width 532 height 23
click at [402, 184] on span "*" at bounding box center [403, 181] width 3 height 9
click at [323, 51] on p "Owner/Applicant Signature" at bounding box center [346, 50] width 267 height 13
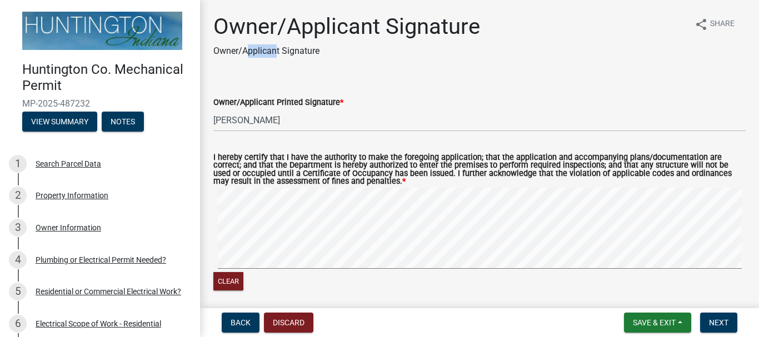
drag, startPoint x: 245, startPoint y: 62, endPoint x: 273, endPoint y: 78, distance: 32.1
click at [274, 67] on div "Owner/Applicant Signature Owner/Applicant Signature share Share Owner/Applicant…" at bounding box center [479, 205] width 549 height 384
click at [273, 77] on div "Owner/Applicant Signature Owner/Applicant Signature share Share Owner/Applicant…" at bounding box center [479, 205] width 549 height 384
click at [273, 76] on div "Owner/Applicant Signature Owner/Applicant Signature share Share Owner/Applicant…" at bounding box center [479, 205] width 549 height 384
click at [318, 72] on div "Owner/Applicant Signature Owner/Applicant Signature share Share Owner/Applicant…" at bounding box center [479, 205] width 549 height 384
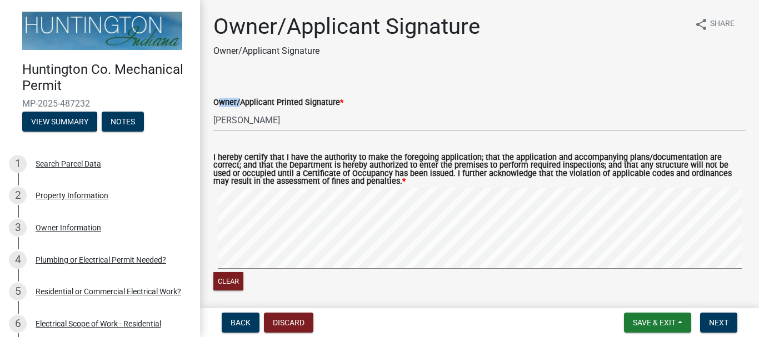
click at [318, 72] on div "Owner/Applicant Signature Owner/Applicant Signature share Share Owner/Applicant…" at bounding box center [479, 205] width 549 height 384
click at [365, 91] on div "Owner/Applicant Printed Signature * [PERSON_NAME]" at bounding box center [479, 106] width 532 height 52
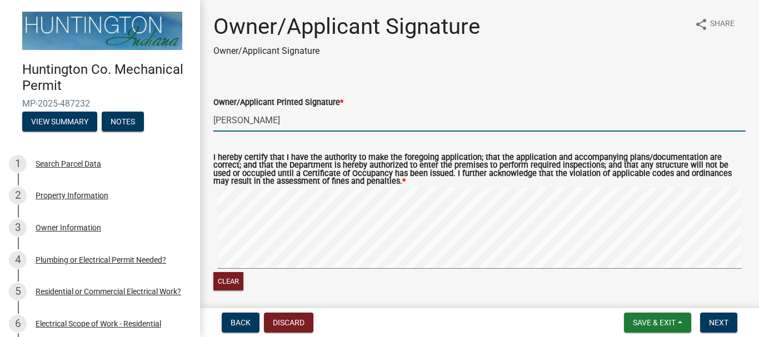
click at [304, 123] on input "[PERSON_NAME]" at bounding box center [479, 120] width 532 height 23
drag, startPoint x: 304, startPoint y: 127, endPoint x: 305, endPoint y: 134, distance: 7.9
click at [304, 133] on wm-data-entity-input "Owner/Applicant Printed Signature * [PERSON_NAME]" at bounding box center [479, 110] width 532 height 61
click at [354, 130] on input "[PERSON_NAME]" at bounding box center [479, 120] width 532 height 23
type input "[PERSON_NAME]"
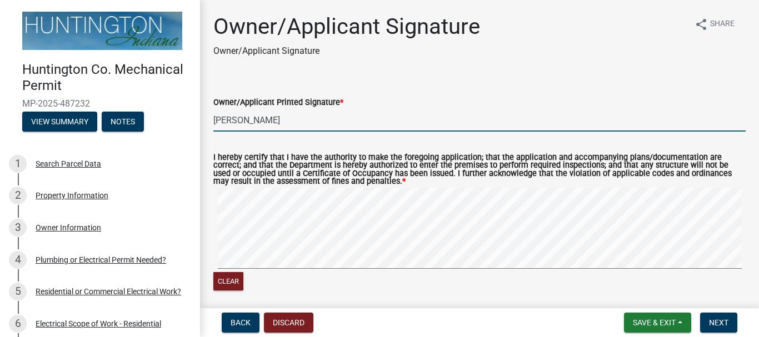
click at [319, 154] on label "I hereby certify that I have the authority to make the foregoing application; t…" at bounding box center [479, 170] width 532 height 32
click at [291, 124] on input "[PERSON_NAME]" at bounding box center [479, 120] width 532 height 23
drag, startPoint x: 399, startPoint y: 120, endPoint x: 414, endPoint y: 124, distance: 15.5
click at [399, 121] on input "[PERSON_NAME]" at bounding box center [479, 120] width 532 height 23
click at [683, 127] on input "[PERSON_NAME]" at bounding box center [479, 120] width 532 height 23
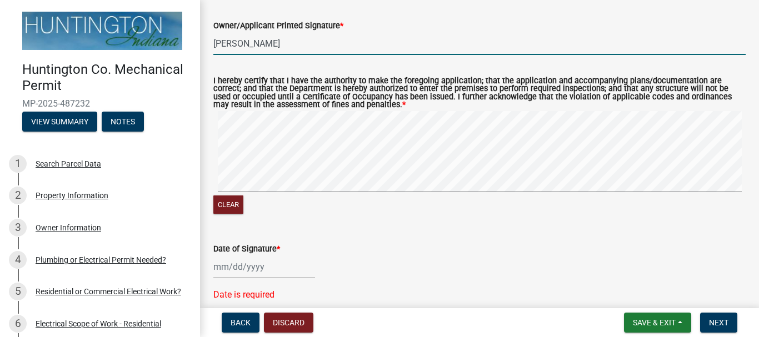
scroll to position [111, 0]
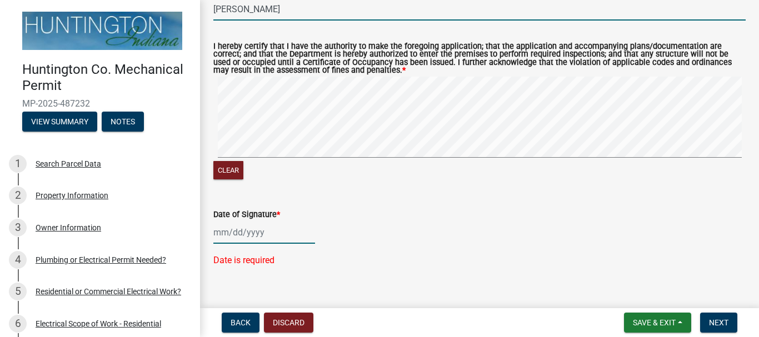
click at [230, 230] on div at bounding box center [264, 232] width 102 height 23
select select "10"
select select "2025"
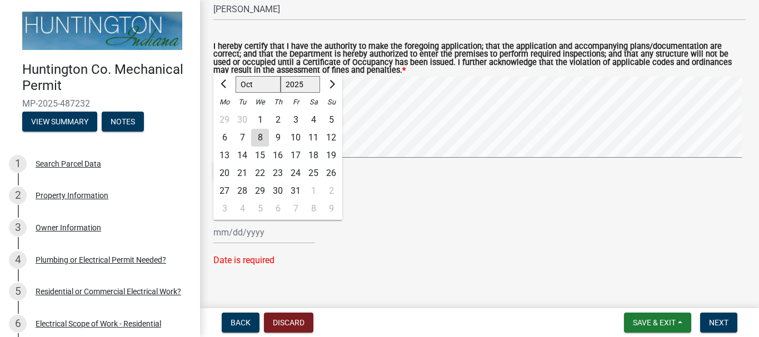
click at [263, 138] on div "8" at bounding box center [260, 138] width 18 height 18
type input "[DATE]"
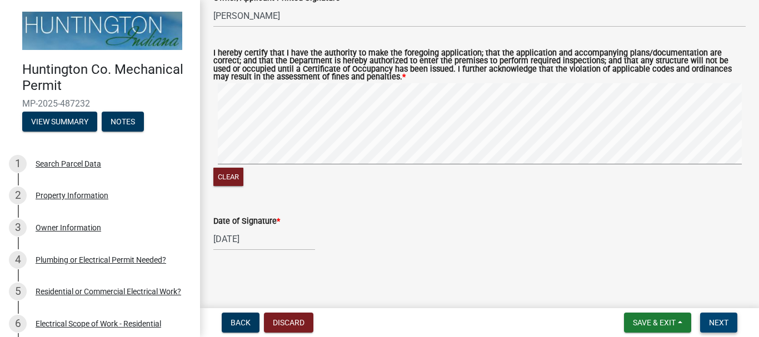
click at [729, 327] on button "Next" at bounding box center [718, 323] width 37 height 20
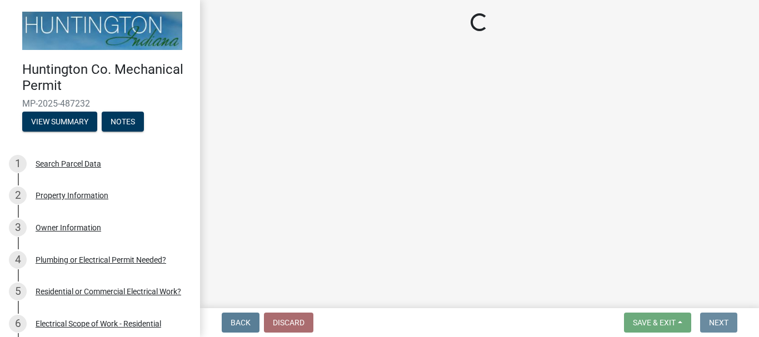
scroll to position [0, 0]
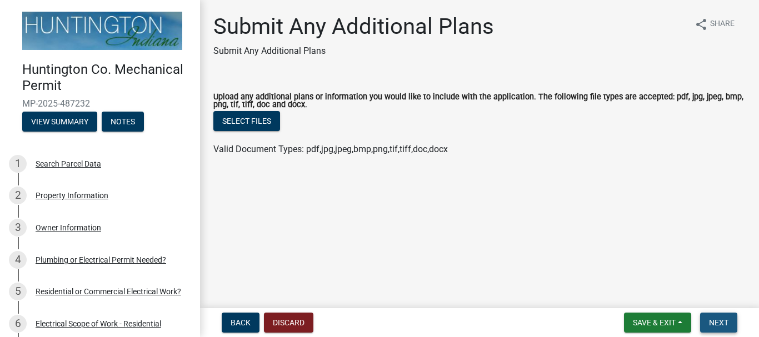
click at [730, 322] on button "Next" at bounding box center [718, 323] width 37 height 20
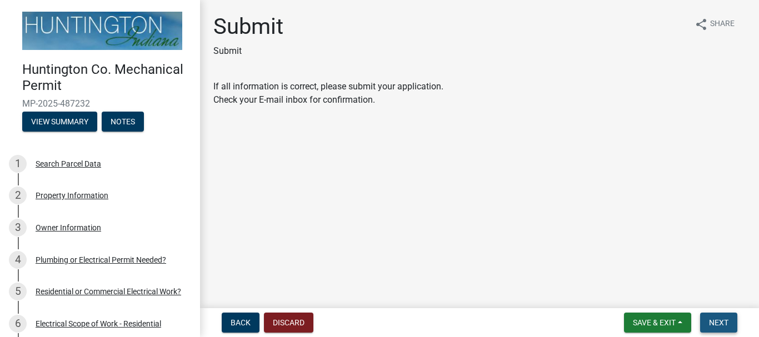
click at [726, 327] on span "Next" at bounding box center [718, 322] width 19 height 9
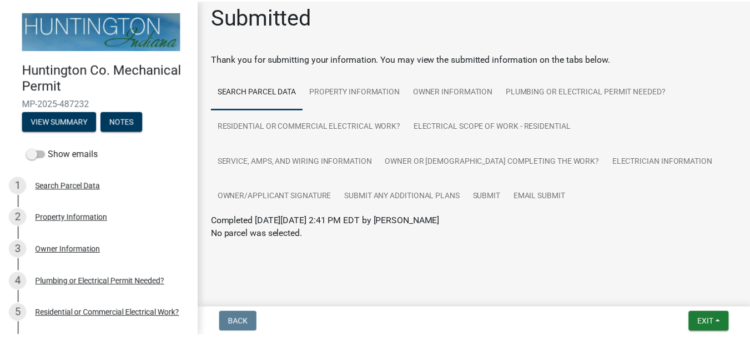
scroll to position [13, 0]
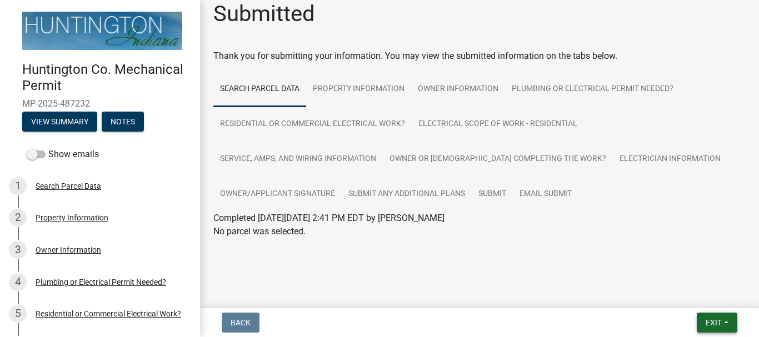
click at [716, 325] on span "Exit" at bounding box center [713, 322] width 16 height 9
click at [680, 297] on button "Save & Exit" at bounding box center [692, 293] width 89 height 27
